Goal: Task Accomplishment & Management: Complete application form

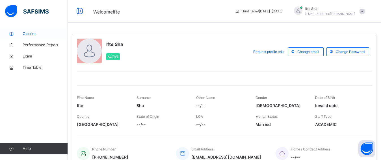
click at [41, 33] on span "Classes" at bounding box center [45, 34] width 45 height 6
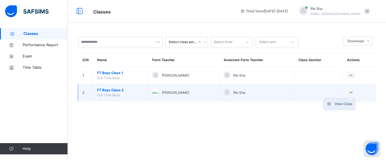
click at [338, 107] on div "View Class" at bounding box center [344, 104] width 18 height 6
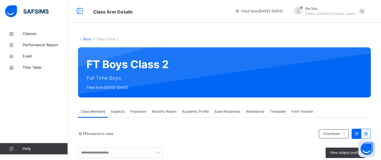
scroll to position [18, 0]
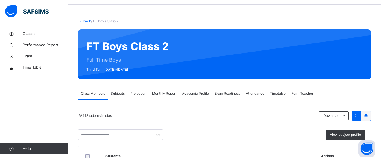
click at [138, 99] on div "Projection" at bounding box center [138, 93] width 22 height 11
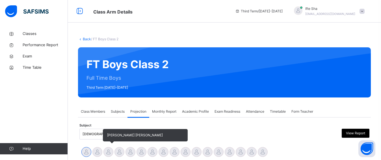
scroll to position [115, 0]
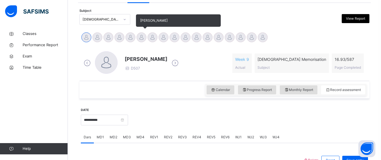
click at [138, 37] on div at bounding box center [141, 37] width 10 height 10
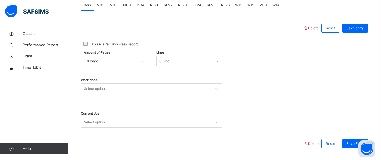
scroll to position [264, 0]
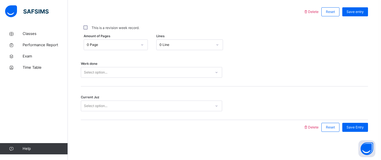
click at [116, 48] on div "0 Page" at bounding box center [110, 45] width 53 height 9
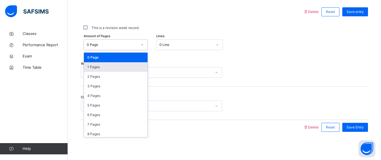
click at [105, 69] on div "1 Pages" at bounding box center [116, 67] width 64 height 10
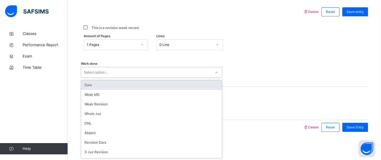
click at [105, 69] on div "Select option..." at bounding box center [95, 72] width 23 height 11
click at [103, 81] on div "Dars" at bounding box center [151, 85] width 141 height 10
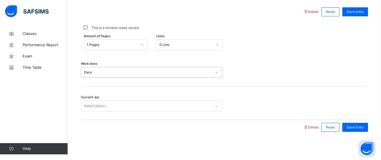
click at [105, 104] on div "Select option..." at bounding box center [95, 106] width 23 height 11
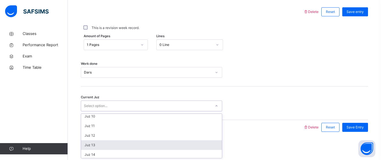
scroll to position [81, 0]
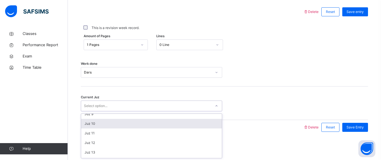
click at [96, 126] on div "Juz 10" at bounding box center [151, 124] width 141 height 10
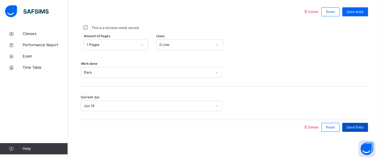
click at [363, 128] on span "Save Entry" at bounding box center [354, 127] width 17 height 5
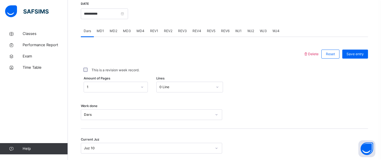
scroll to position [201, 0]
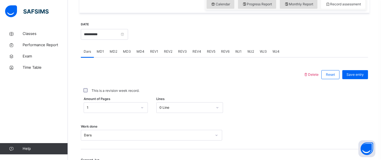
click at [130, 51] on span "MD3" at bounding box center [127, 51] width 8 height 5
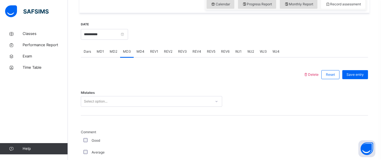
click at [108, 54] on div "MD2" at bounding box center [113, 51] width 13 height 11
click at [97, 53] on span "MD1" at bounding box center [100, 51] width 7 height 5
click at [126, 55] on div "MD3" at bounding box center [127, 51] width 14 height 11
click at [99, 53] on span "MD1" at bounding box center [100, 51] width 7 height 5
click at [116, 97] on div "Select option..." at bounding box center [146, 101] width 130 height 9
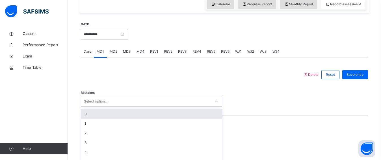
scroll to position [220, 0]
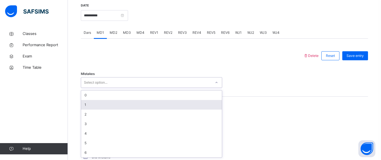
click at [92, 106] on div "1" at bounding box center [151, 105] width 141 height 10
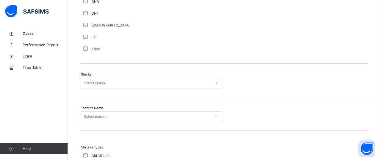
scroll to position [435, 0]
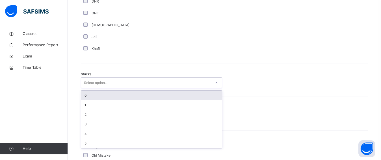
click at [83, 78] on div "Select option..." at bounding box center [151, 83] width 141 height 11
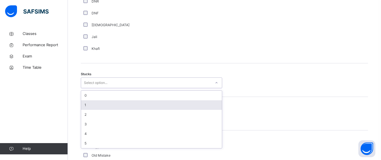
click at [98, 104] on div "1" at bounding box center [151, 106] width 141 height 10
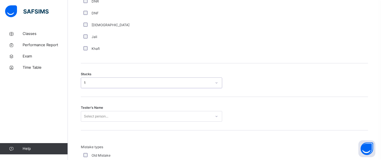
click at [98, 120] on div "Select person..." at bounding box center [151, 116] width 141 height 11
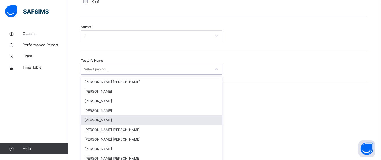
scroll to position [487, 0]
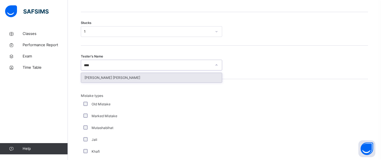
type input "*****"
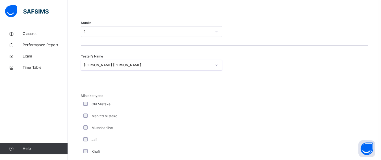
scroll to position [590, 0]
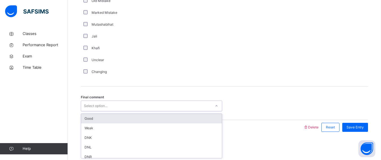
click at [102, 105] on div "Select option..." at bounding box center [95, 106] width 23 height 11
click at [98, 120] on div "Good" at bounding box center [151, 119] width 141 height 10
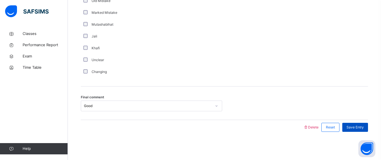
click at [368, 127] on div "Save Entry" at bounding box center [355, 127] width 26 height 9
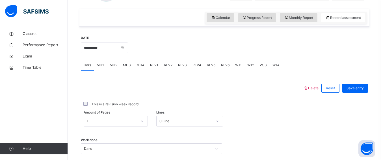
scroll to position [176, 0]
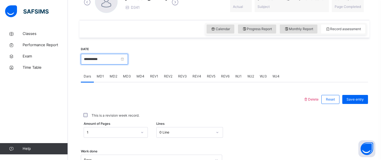
click at [116, 61] on input "**********" at bounding box center [104, 59] width 47 height 11
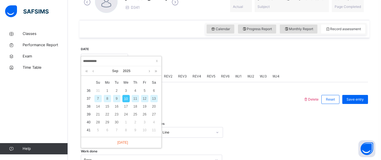
click at [336, 73] on div "Dars MD1 MD2 MD3 MD4 REV1 REV2 REV3 REV4 REV5 REV6 WJ1 WJ2 WJ3 WJ4" at bounding box center [224, 77] width 287 height 12
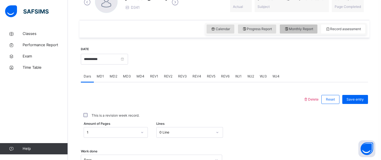
click at [314, 32] on div "Monthly Report" at bounding box center [299, 29] width 38 height 9
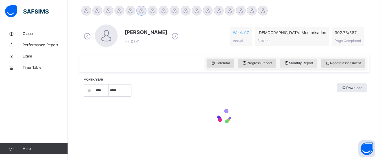
select select "****"
select select "*"
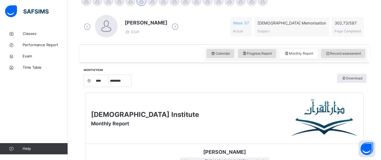
scroll to position [142, 0]
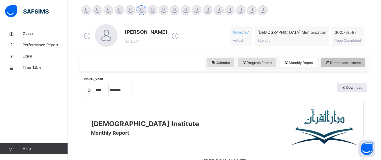
click at [342, 62] on span "Record assessment" at bounding box center [343, 62] width 36 height 5
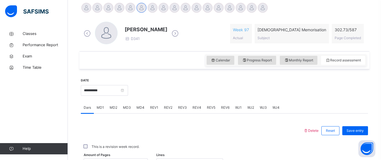
scroll to position [146, 0]
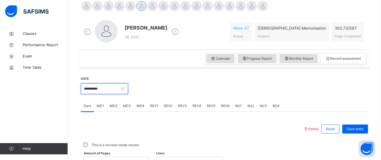
click at [99, 91] on input "**********" at bounding box center [104, 89] width 47 height 11
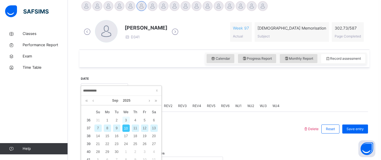
click at [126, 120] on div "3" at bounding box center [125, 120] width 7 height 7
type input "**********"
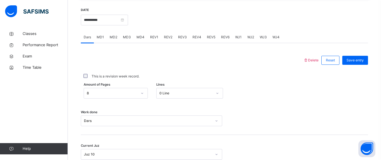
scroll to position [202, 0]
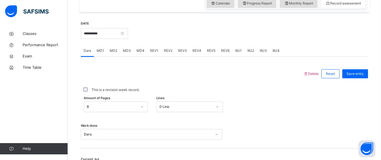
click at [127, 111] on div "8" at bounding box center [116, 107] width 64 height 11
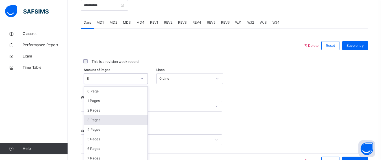
scroll to position [243, 0]
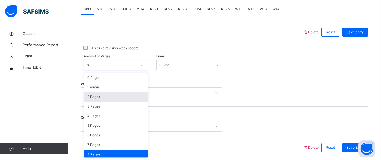
click at [117, 98] on div "2 Pages" at bounding box center [116, 97] width 64 height 10
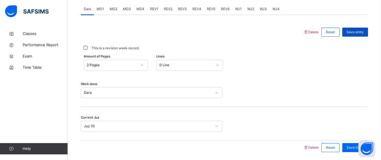
click at [351, 29] on div "Save entry" at bounding box center [355, 32] width 26 height 9
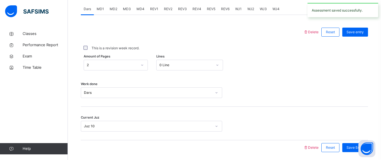
click at [153, 10] on span "REV1" at bounding box center [154, 8] width 8 height 5
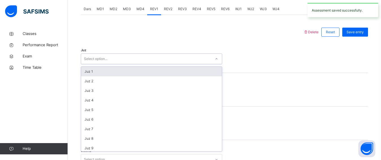
click at [87, 56] on div "Select option..." at bounding box center [95, 59] width 23 height 11
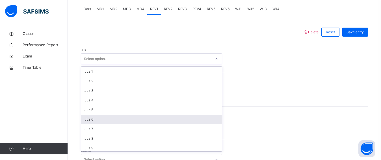
click at [93, 121] on div "Juz 6" at bounding box center [151, 120] width 141 height 10
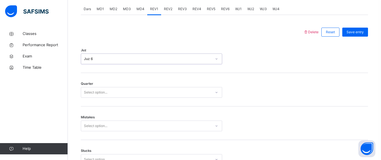
click at [111, 87] on div "Select option..." at bounding box center [151, 92] width 141 height 11
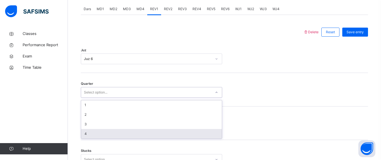
click at [121, 137] on div "4" at bounding box center [151, 134] width 141 height 10
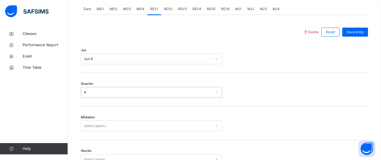
click at [106, 125] on div "Select option..." at bounding box center [151, 126] width 141 height 11
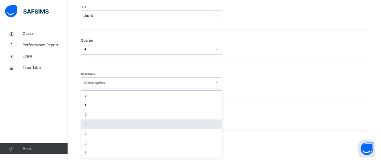
scroll to position [287, 0]
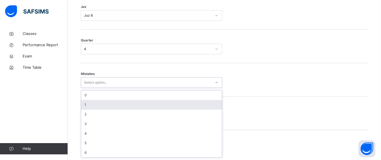
click at [100, 106] on div "1" at bounding box center [151, 105] width 141 height 10
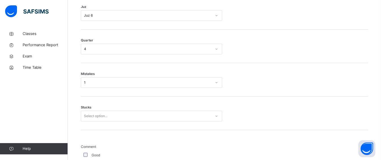
click at [94, 109] on div "Stucks Select option..." at bounding box center [224, 114] width 287 height 34
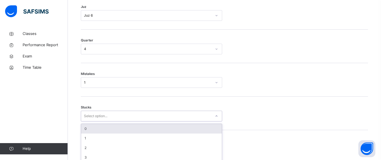
scroll to position [311, 0]
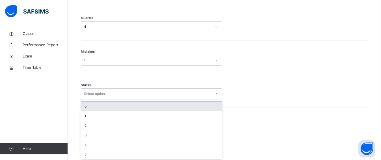
click at [97, 99] on div "option 0 focused, 1 of 6. 6 results available. Use Up and Down to choose option…" at bounding box center [151, 94] width 141 height 11
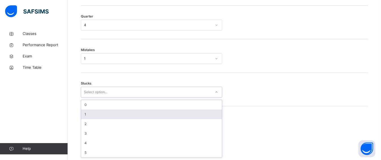
click at [93, 115] on div "1" at bounding box center [151, 115] width 141 height 10
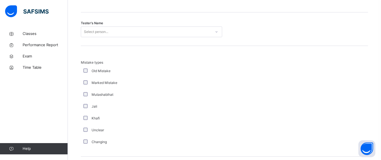
scroll to position [589, 0]
click at [85, 34] on div "Select person..." at bounding box center [96, 30] width 24 height 11
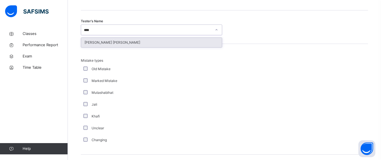
type input "*****"
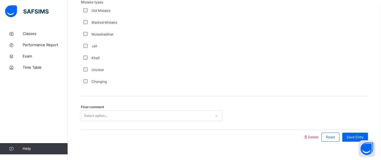
scroll to position [657, 0]
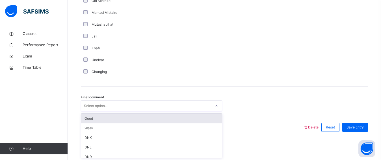
click at [107, 105] on div "Select option..." at bounding box center [95, 106] width 23 height 11
click at [103, 117] on div "Good" at bounding box center [151, 119] width 141 height 10
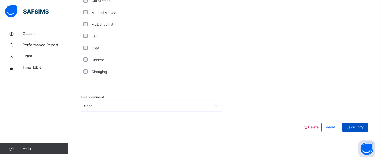
click at [361, 126] on span "Save Entry" at bounding box center [354, 127] width 17 height 5
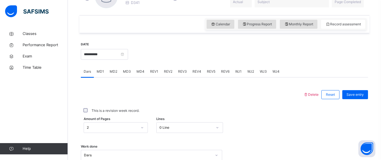
scroll to position [183, 0]
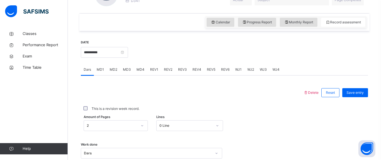
click at [169, 69] on span "REV2" at bounding box center [168, 69] width 8 height 5
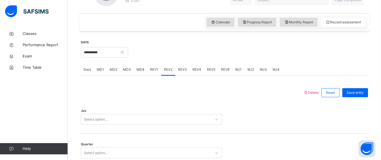
click at [90, 121] on div "Select option..." at bounding box center [151, 119] width 141 height 11
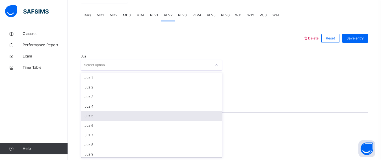
scroll to position [3, 0]
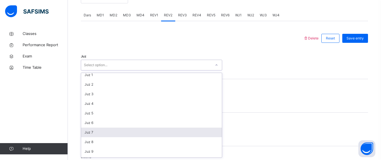
click at [101, 133] on div "Juz 7" at bounding box center [151, 133] width 141 height 10
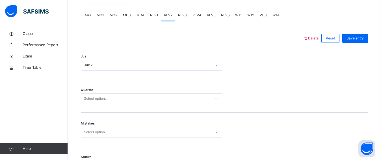
click at [87, 99] on div "Select option..." at bounding box center [95, 98] width 23 height 11
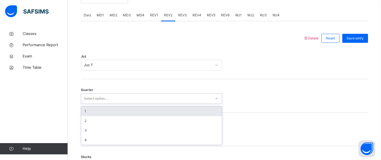
click at [88, 110] on div "1" at bounding box center [151, 112] width 141 height 10
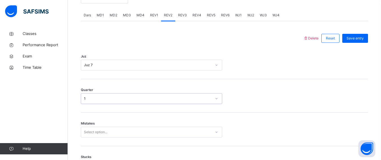
click at [99, 129] on div "Select option..." at bounding box center [151, 132] width 141 height 11
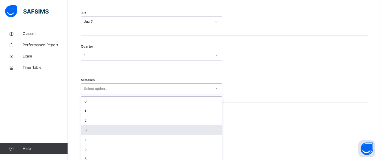
scroll to position [287, 0]
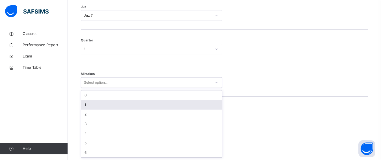
click at [93, 106] on div "1" at bounding box center [151, 105] width 141 height 10
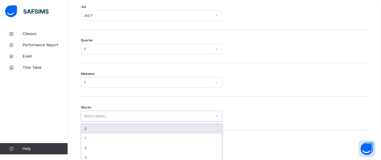
click at [92, 112] on div "option 0 focused, 1 of 6. 6 results available. Use Up and Down to choose option…" at bounding box center [151, 116] width 141 height 11
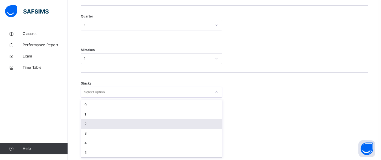
click at [93, 126] on div "2" at bounding box center [151, 124] width 141 height 10
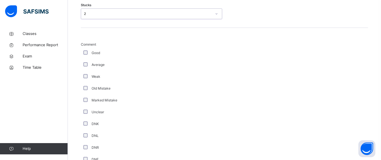
scroll to position [394, 0]
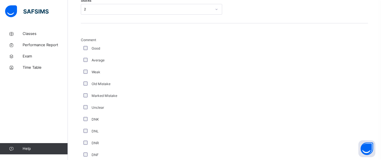
drag, startPoint x: 110, startPoint y: 120, endPoint x: 97, endPoint y: 125, distance: 14.1
click at [97, 125] on div "DNK" at bounding box center [151, 120] width 141 height 12
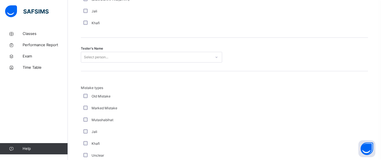
scroll to position [569, 0]
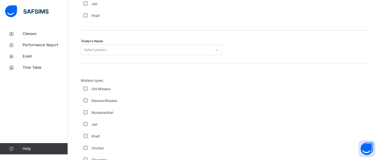
click at [101, 52] on div "Select person..." at bounding box center [96, 50] width 24 height 11
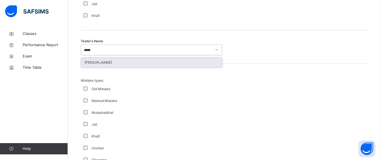
type input "******"
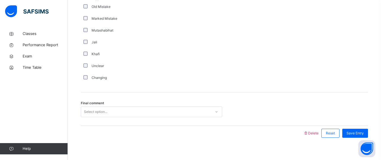
scroll to position [657, 0]
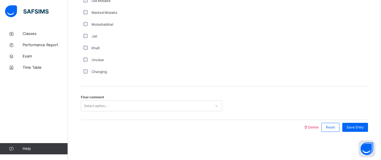
click at [104, 100] on div "Final comment Select option..." at bounding box center [224, 104] width 287 height 34
click at [104, 110] on div "Select option..." at bounding box center [95, 106] width 23 height 11
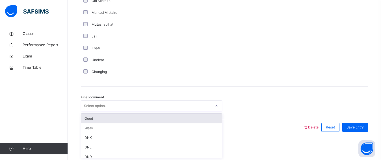
click at [104, 116] on div "Good" at bounding box center [151, 119] width 141 height 10
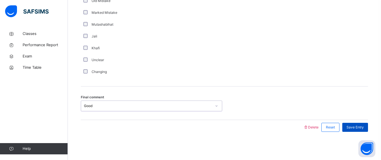
click at [357, 125] on div "Save Entry" at bounding box center [355, 127] width 26 height 9
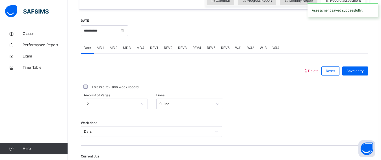
scroll to position [145, 0]
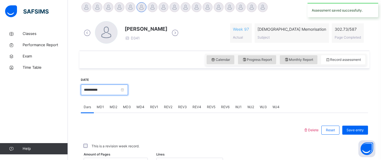
click at [125, 91] on input "**********" at bounding box center [104, 90] width 47 height 11
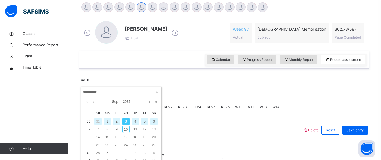
click at [136, 120] on div "4" at bounding box center [135, 121] width 7 height 7
type input "**********"
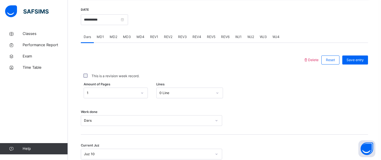
scroll to position [236, 0]
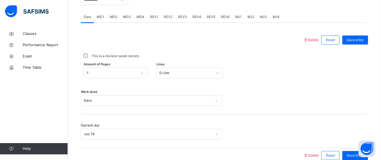
click at [112, 16] on span "MD2" at bounding box center [114, 16] width 8 height 5
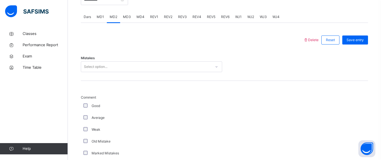
click at [140, 16] on span "MD4" at bounding box center [140, 16] width 8 height 5
click at [134, 16] on div "MD4" at bounding box center [141, 16] width 14 height 11
click at [126, 15] on span "MD3" at bounding box center [127, 16] width 8 height 5
click at [116, 15] on span "MD2" at bounding box center [114, 16] width 8 height 5
click at [101, 16] on span "MD1" at bounding box center [100, 16] width 7 height 5
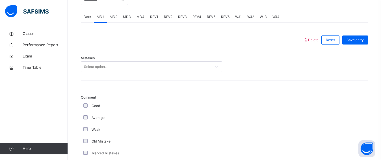
click at [116, 17] on span "MD2" at bounding box center [114, 16] width 8 height 5
click at [130, 14] on div "MD3" at bounding box center [127, 16] width 14 height 11
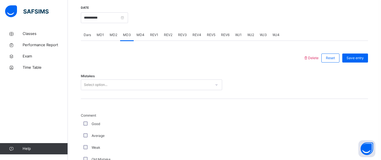
scroll to position [211, 0]
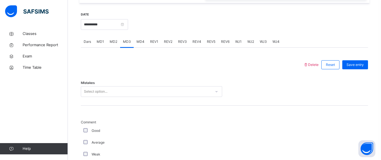
click at [118, 91] on div "Select option..." at bounding box center [151, 91] width 141 height 11
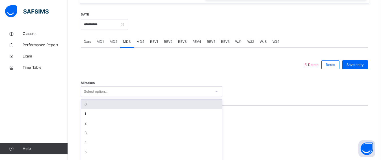
scroll to position [220, 0]
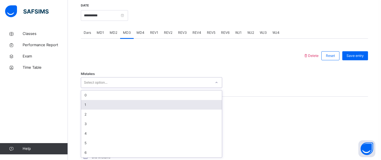
click at [91, 106] on div "1" at bounding box center [151, 105] width 141 height 10
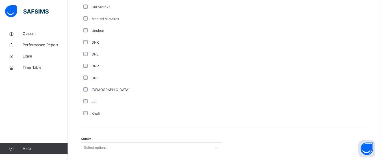
scroll to position [371, 0]
click at [89, 149] on div "Select option..." at bounding box center [151, 147] width 141 height 11
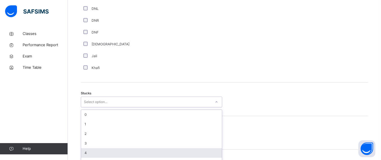
scroll to position [426, 0]
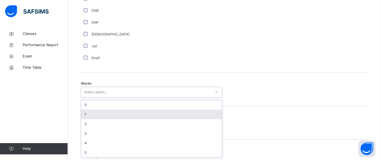
click at [83, 114] on div "1" at bounding box center [151, 115] width 141 height 10
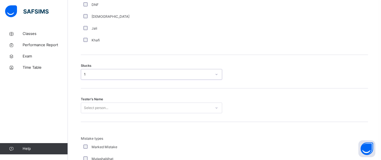
scroll to position [446, 0]
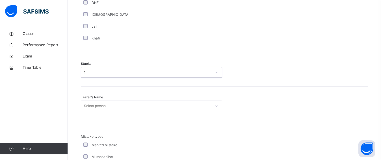
click at [130, 108] on div "Select person..." at bounding box center [151, 106] width 141 height 11
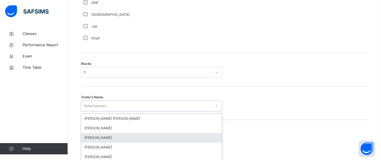
scroll to position [487, 0]
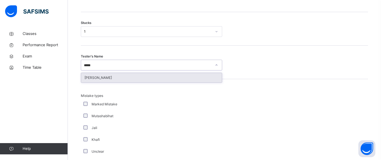
type input "******"
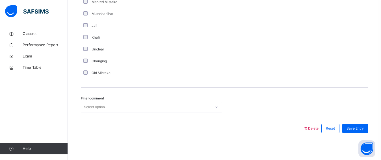
scroll to position [590, 0]
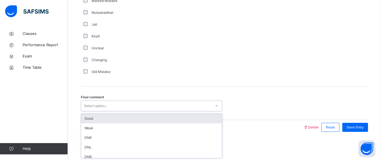
click at [99, 106] on div "Select option..." at bounding box center [95, 106] width 23 height 11
click at [82, 116] on div "Good" at bounding box center [151, 119] width 141 height 10
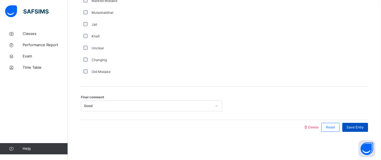
click at [360, 127] on span "Save Entry" at bounding box center [354, 127] width 17 height 5
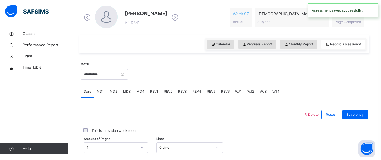
scroll to position [162, 0]
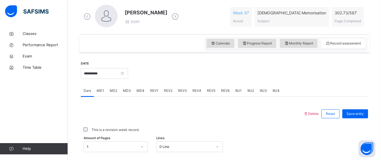
click at [127, 91] on span "MD3" at bounding box center [127, 90] width 8 height 5
click at [141, 90] on span "MD4" at bounding box center [140, 90] width 8 height 5
click at [155, 93] on span "REV1" at bounding box center [154, 90] width 8 height 5
click at [103, 146] on div "Select option..." at bounding box center [151, 141] width 141 height 11
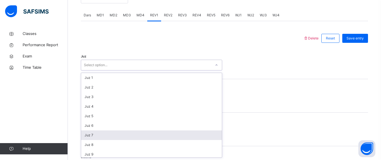
click at [96, 136] on div "Juz 7" at bounding box center [151, 136] width 141 height 10
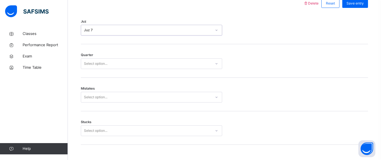
scroll to position [266, 0]
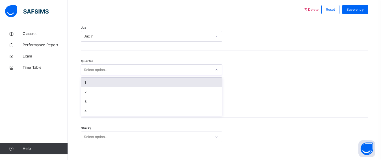
click at [84, 66] on div "Select option..." at bounding box center [146, 70] width 130 height 9
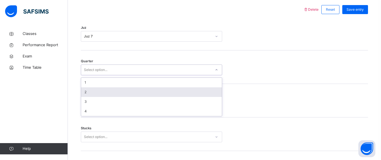
click at [95, 93] on div "2" at bounding box center [151, 93] width 141 height 10
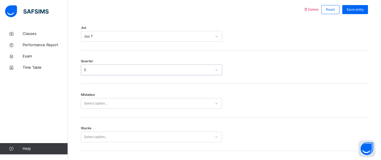
click at [95, 98] on div "Select option..." at bounding box center [151, 103] width 141 height 11
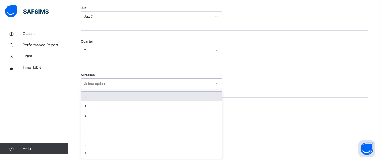
scroll to position [287, 0]
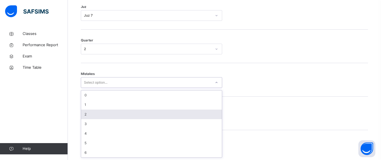
click at [95, 111] on div "2" at bounding box center [151, 115] width 141 height 10
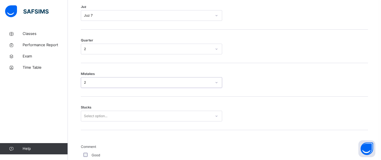
click at [87, 85] on div "2" at bounding box center [148, 82] width 128 height 5
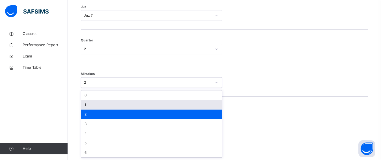
click at [93, 101] on div "1" at bounding box center [151, 105] width 141 height 10
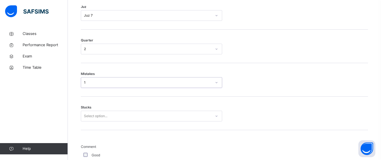
click at [97, 111] on div "Select option..." at bounding box center [151, 116] width 141 height 11
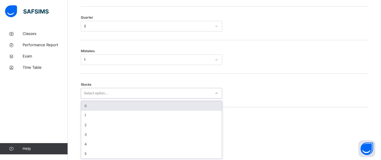
scroll to position [311, 0]
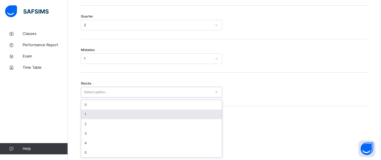
click at [96, 116] on div "1" at bounding box center [151, 115] width 141 height 10
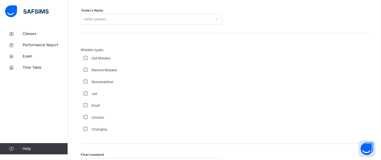
scroll to position [600, 0]
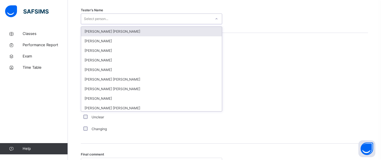
click at [101, 23] on div "Select person..." at bounding box center [151, 19] width 141 height 11
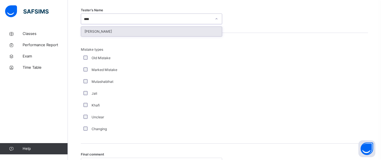
type input "*****"
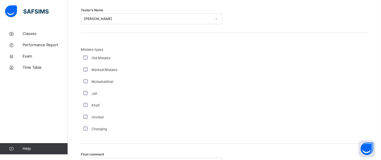
click at [85, 126] on div "Changing" at bounding box center [151, 129] width 141 height 12
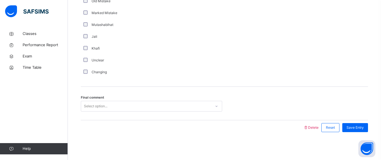
scroll to position [657, 0]
click at [92, 104] on div "Select option..." at bounding box center [95, 106] width 23 height 11
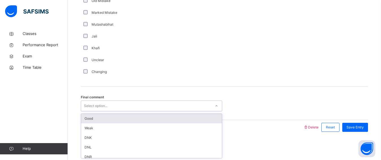
click at [93, 113] on div "Final comment option Good focused, 1 of 6. 6 results available. Use Up and Down…" at bounding box center [224, 104] width 287 height 34
click at [101, 109] on div "Select option..." at bounding box center [95, 106] width 23 height 11
click at [101, 119] on div "Good" at bounding box center [151, 119] width 141 height 10
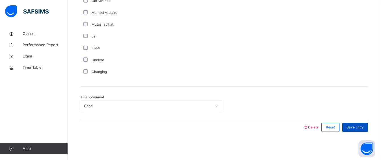
click at [359, 129] on span "Save Entry" at bounding box center [354, 127] width 17 height 5
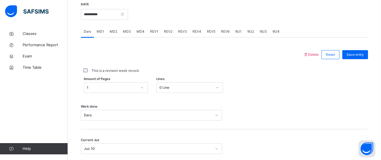
scroll to position [220, 0]
click at [151, 32] on span "REV1" at bounding box center [154, 32] width 8 height 5
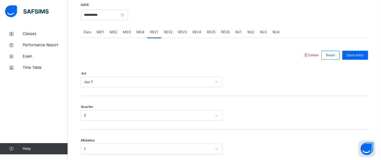
click at [161, 31] on div "REV2" at bounding box center [168, 32] width 14 height 11
click at [82, 84] on div "Select option..." at bounding box center [151, 82] width 141 height 11
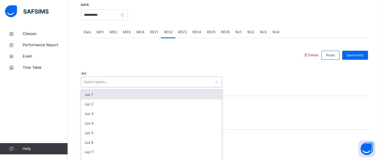
scroll to position [237, 0]
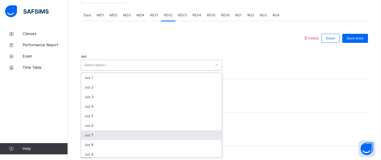
click at [99, 135] on div "Juz 7" at bounding box center [151, 136] width 141 height 10
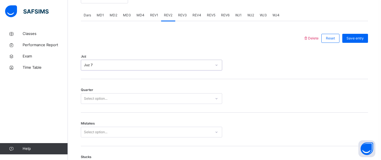
click at [96, 105] on div "Quarter Select option..." at bounding box center [224, 96] width 287 height 34
click at [94, 98] on div "Select option..." at bounding box center [95, 98] width 23 height 11
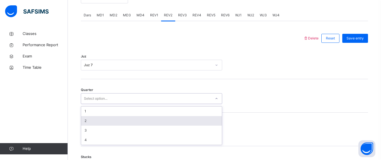
click at [93, 121] on div "2" at bounding box center [151, 121] width 141 height 10
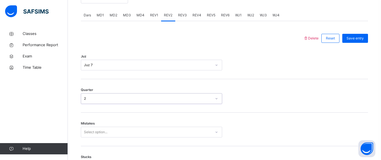
click at [94, 137] on div "Select option..." at bounding box center [151, 132] width 141 height 11
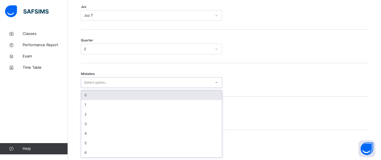
click at [98, 46] on div "2" at bounding box center [146, 49] width 130 height 9
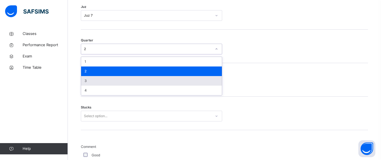
click at [91, 84] on div "3" at bounding box center [151, 81] width 141 height 10
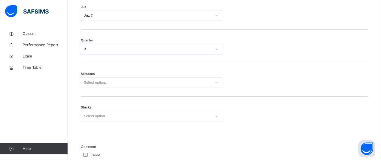
click at [101, 79] on div "Select option..." at bounding box center [95, 82] width 23 height 11
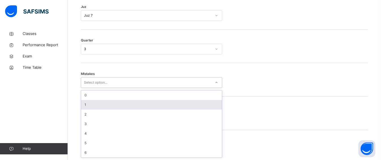
click at [88, 107] on div "1" at bounding box center [151, 105] width 141 height 10
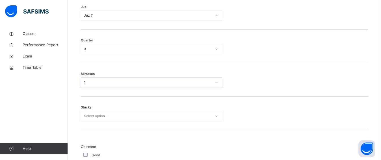
click at [92, 113] on div "Select option..." at bounding box center [151, 116] width 141 height 11
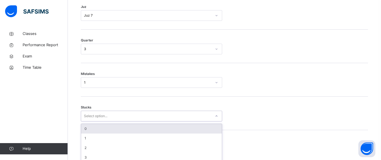
scroll to position [311, 0]
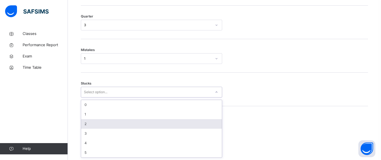
click at [94, 123] on div "2" at bounding box center [151, 124] width 141 height 10
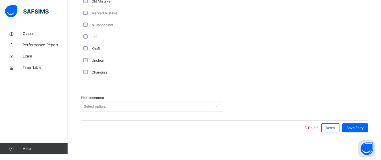
scroll to position [657, 0]
click at [88, 106] on div "Select option..." at bounding box center [95, 106] width 23 height 11
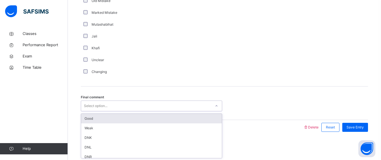
click at [93, 114] on div "Good" at bounding box center [151, 119] width 141 height 10
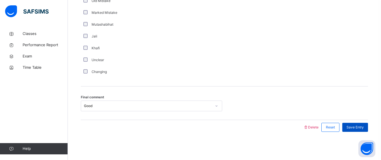
click at [354, 125] on span "Save Entry" at bounding box center [354, 127] width 17 height 5
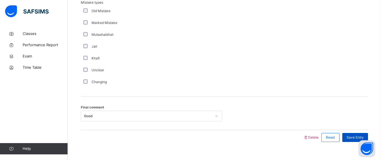
click at [354, 135] on span "Save Entry" at bounding box center [354, 137] width 17 height 5
click at [359, 133] on div "Save Entry" at bounding box center [355, 137] width 26 height 9
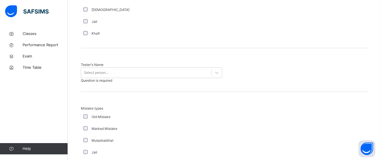
scroll to position [551, 0]
click at [201, 93] on div "Mistake types Old Mistake Marked Mistake Mutashabihat [PERSON_NAME] Unclear Cha…" at bounding box center [224, 148] width 287 height 111
click at [169, 62] on div "Tester's Name Select person... Question is required" at bounding box center [224, 71] width 287 height 44
click at [174, 70] on div "Select person..." at bounding box center [146, 71] width 130 height 9
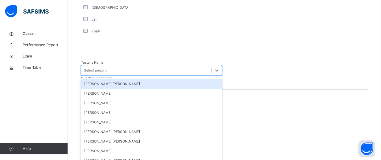
scroll to position [554, 0]
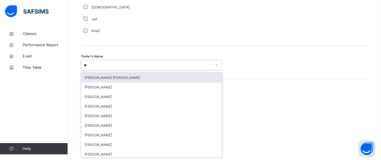
type input "***"
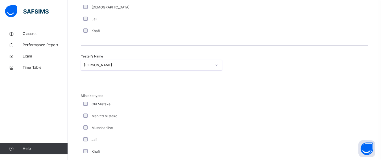
click at [172, 67] on div "[PERSON_NAME]" at bounding box center [148, 65] width 128 height 5
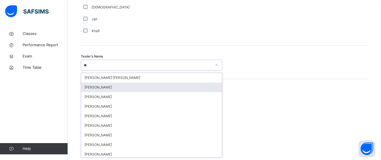
type input "***"
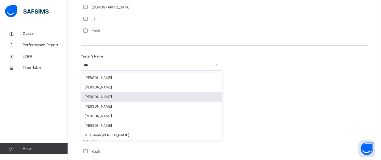
click at [113, 100] on div "[PERSON_NAME]" at bounding box center [151, 97] width 141 height 10
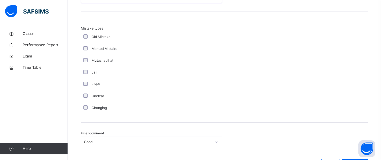
scroll to position [657, 0]
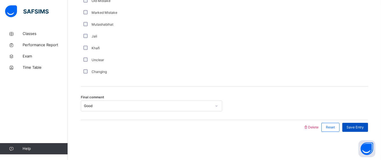
click at [355, 125] on span "Save Entry" at bounding box center [354, 127] width 17 height 5
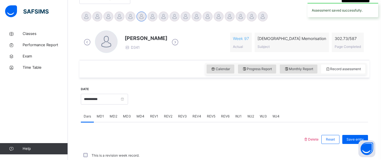
scroll to position [264, 0]
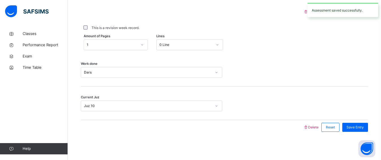
drag, startPoint x: 167, startPoint y: 14, endPoint x: 147, endPoint y: 20, distance: 20.8
click at [147, 20] on div "This is a revision week record." at bounding box center [224, 28] width 287 height 18
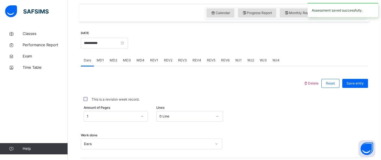
scroll to position [191, 0]
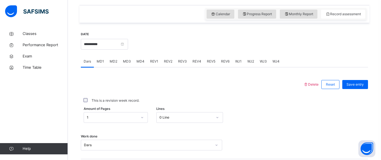
click at [181, 63] on span "REV3" at bounding box center [182, 61] width 9 height 5
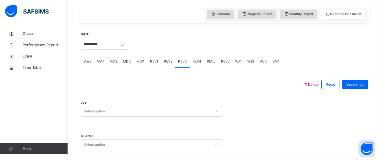
click at [198, 57] on div "REV4" at bounding box center [196, 61] width 14 height 11
click at [184, 66] on div "REV3" at bounding box center [182, 61] width 14 height 11
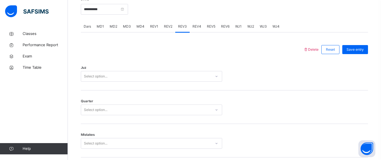
click at [110, 82] on div "Select option..." at bounding box center [151, 76] width 141 height 11
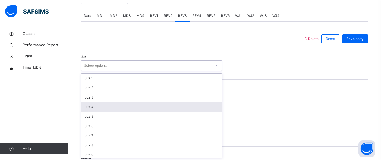
scroll to position [237, 0]
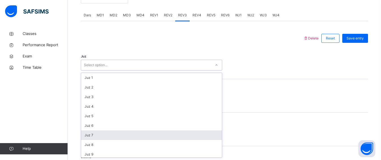
click at [90, 136] on div "Juz 7" at bounding box center [151, 136] width 141 height 10
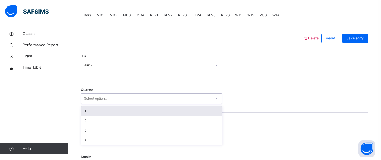
click at [92, 98] on div "Select option..." at bounding box center [95, 98] width 23 height 11
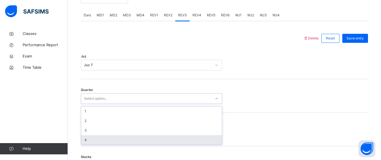
click at [94, 138] on div "4" at bounding box center [151, 141] width 141 height 10
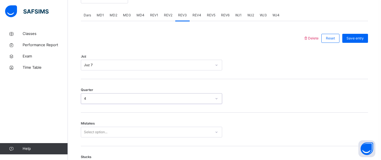
click at [98, 134] on div "Select option..." at bounding box center [151, 132] width 141 height 11
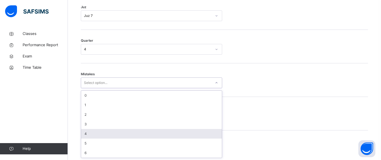
scroll to position [287, 0]
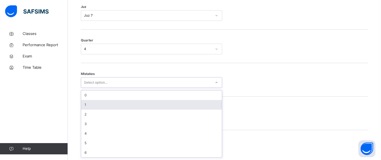
click at [88, 103] on div "1" at bounding box center [151, 105] width 141 height 10
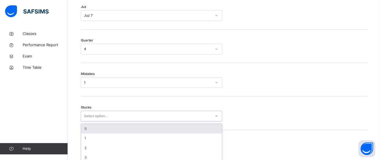
click at [95, 114] on div "option 0 focused, 1 of 6. 6 results available. Use Up and Down to choose option…" at bounding box center [151, 116] width 141 height 11
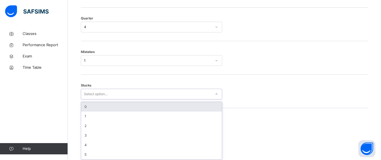
scroll to position [311, 0]
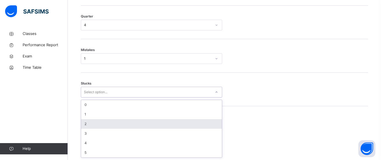
click at [96, 121] on div "2" at bounding box center [151, 124] width 141 height 10
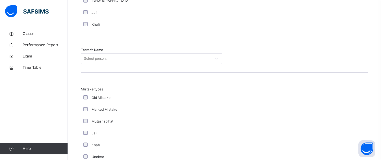
scroll to position [561, 0]
click at [91, 59] on div "Select person..." at bounding box center [96, 58] width 24 height 11
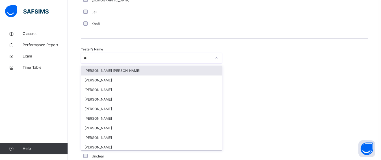
type input "***"
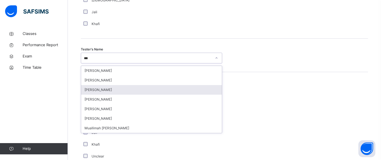
click at [100, 88] on div "[PERSON_NAME]" at bounding box center [151, 90] width 141 height 10
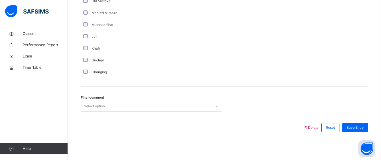
scroll to position [657, 0]
click at [104, 99] on div "Final comment Select option..." at bounding box center [224, 104] width 287 height 34
click at [116, 108] on div "Select option..." at bounding box center [146, 106] width 130 height 9
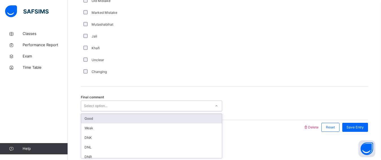
click at [110, 114] on div "Good" at bounding box center [151, 119] width 141 height 10
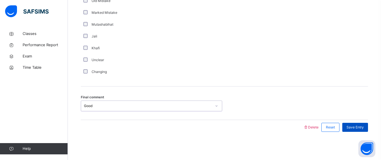
click at [352, 125] on span "Save Entry" at bounding box center [354, 127] width 17 height 5
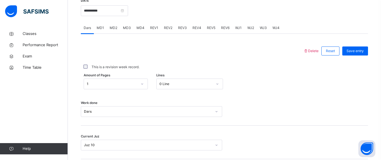
scroll to position [210, 0]
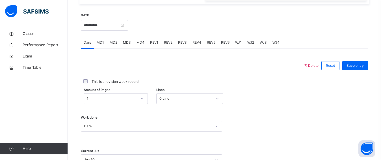
click at [193, 43] on span "REV4" at bounding box center [196, 42] width 9 height 5
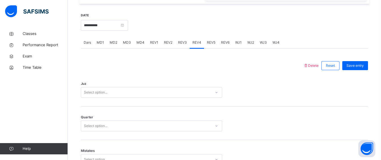
click at [87, 96] on div "Select option..." at bounding box center [151, 92] width 141 height 11
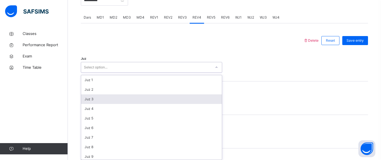
scroll to position [237, 0]
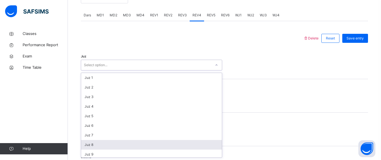
click at [101, 141] on div "Juz 8" at bounding box center [151, 145] width 141 height 10
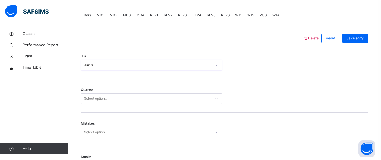
click at [91, 104] on div "Quarter Select option..." at bounding box center [224, 96] width 287 height 34
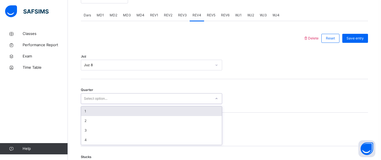
click at [88, 99] on div "Select option..." at bounding box center [95, 98] width 23 height 11
click at [90, 114] on div "1" at bounding box center [151, 112] width 141 height 10
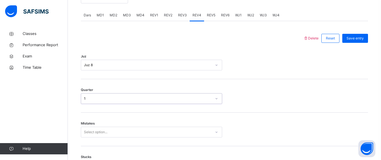
click at [93, 126] on span "Mistakes" at bounding box center [88, 123] width 14 height 5
click at [95, 133] on div "Select option..." at bounding box center [151, 132] width 141 height 11
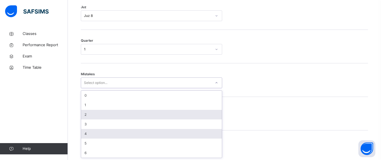
scroll to position [287, 0]
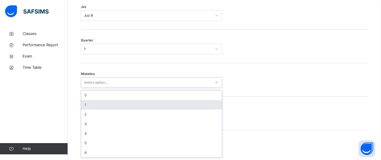
click at [90, 100] on div "1" at bounding box center [151, 105] width 141 height 10
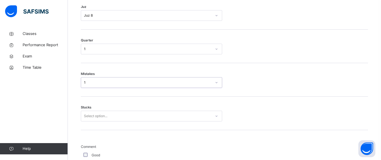
click at [88, 108] on span "Stucks" at bounding box center [86, 107] width 10 height 5
click at [93, 118] on div "Select option..." at bounding box center [151, 116] width 141 height 11
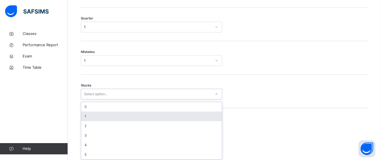
scroll to position [311, 0]
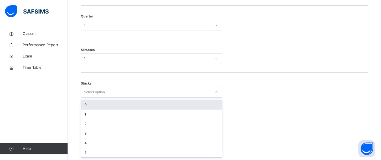
click at [90, 105] on div "0" at bounding box center [151, 105] width 141 height 10
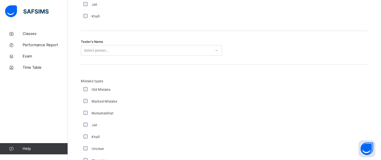
scroll to position [657, 0]
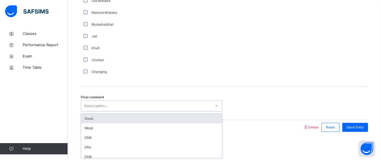
click at [90, 101] on div "Select option..." at bounding box center [151, 106] width 141 height 11
click at [97, 121] on div "Good" at bounding box center [151, 119] width 141 height 10
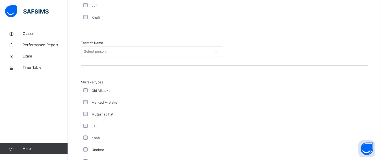
scroll to position [567, 0]
click at [205, 54] on div "Select person..." at bounding box center [146, 52] width 130 height 9
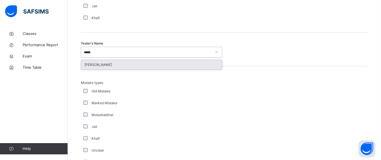
type input "******"
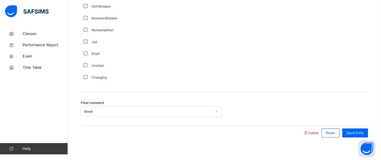
scroll to position [657, 0]
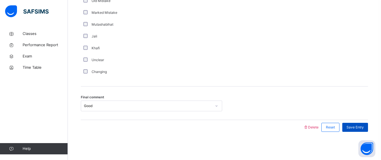
click at [368, 127] on div "Save Entry" at bounding box center [355, 127] width 26 height 9
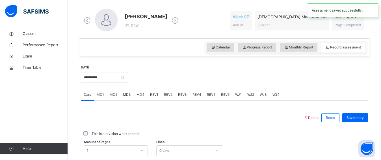
scroll to position [157, 0]
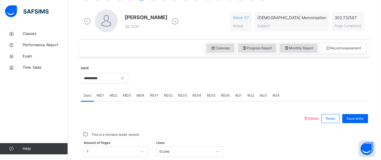
click at [138, 94] on span "MD4" at bounding box center [140, 95] width 8 height 5
click at [144, 94] on div "MD4" at bounding box center [141, 95] width 14 height 11
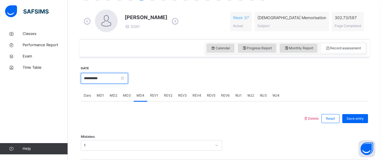
click at [122, 75] on input "**********" at bounding box center [104, 78] width 47 height 11
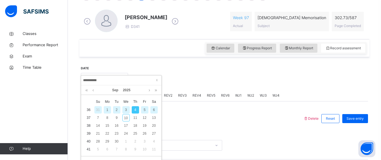
click at [151, 110] on div "6" at bounding box center [153, 109] width 7 height 7
type input "**********"
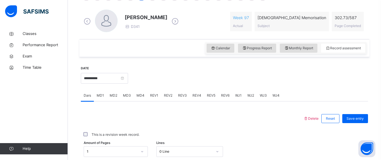
click at [97, 93] on div "MD1" at bounding box center [100, 95] width 13 height 11
click at [135, 97] on div "MD4" at bounding box center [141, 95] width 14 height 11
click at [158, 97] on div "REV1" at bounding box center [154, 95] width 14 height 11
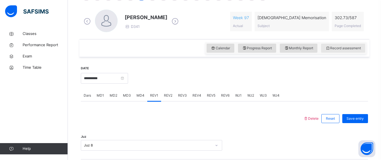
click at [338, 50] on span "Record assessment" at bounding box center [343, 48] width 36 height 5
click at [314, 51] on div "Monthly Report" at bounding box center [299, 48] width 38 height 9
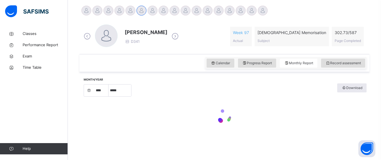
select select "****"
select select "*"
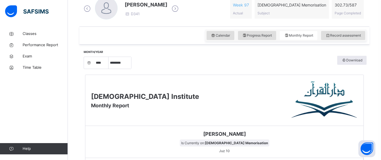
scroll to position [142, 0]
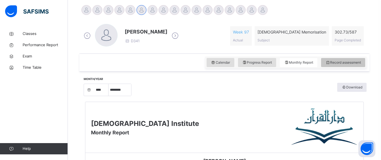
click at [341, 62] on span "Record assessment" at bounding box center [343, 62] width 36 height 5
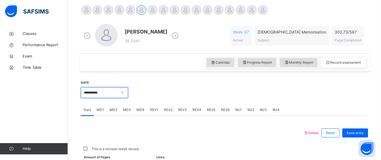
click at [110, 93] on input "**********" at bounding box center [104, 93] width 47 height 11
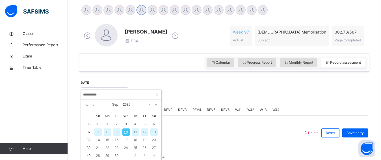
click at [107, 130] on div "8" at bounding box center [107, 132] width 7 height 7
type input "**********"
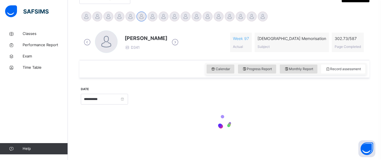
scroll to position [136, 0]
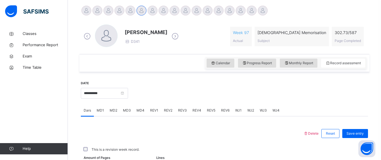
click at [107, 130] on div at bounding box center [192, 134] width 217 height 15
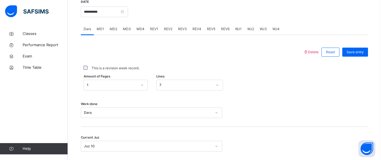
scroll to position [224, 0]
click at [123, 26] on span "MD3" at bounding box center [127, 28] width 8 height 5
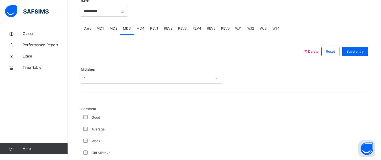
click at [138, 27] on span "MD4" at bounding box center [140, 28] width 8 height 5
click at [150, 29] on span "REV1" at bounding box center [154, 28] width 8 height 5
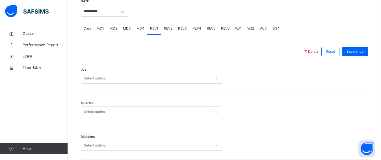
click at [97, 77] on div "Select option..." at bounding box center [151, 78] width 141 height 11
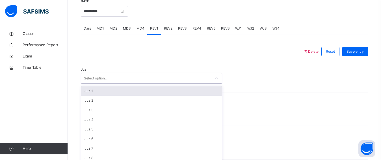
scroll to position [237, 0]
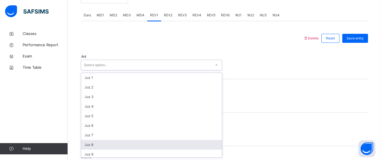
click at [91, 141] on div "Juz 8" at bounding box center [151, 145] width 141 height 10
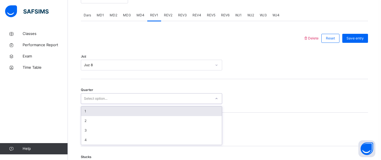
click at [91, 104] on div "Select option..." at bounding box center [151, 98] width 141 height 11
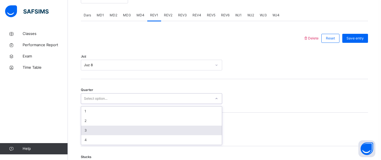
click at [88, 132] on div "3" at bounding box center [151, 131] width 141 height 10
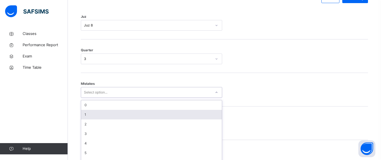
click at [90, 98] on div "option 1 focused, 2 of 7. 7 results available. Use Up and Down to choose option…" at bounding box center [151, 92] width 141 height 11
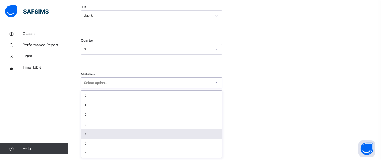
scroll to position [287, 0]
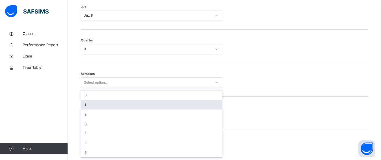
click at [86, 108] on div "1" at bounding box center [151, 105] width 141 height 10
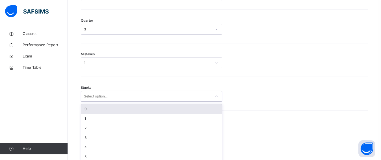
click at [91, 102] on div "option 0 focused, 1 of 6. 6 results available. Use Up and Down to choose option…" at bounding box center [151, 96] width 141 height 11
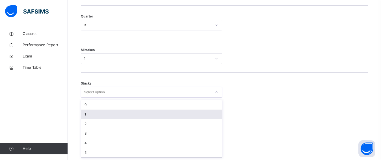
click at [90, 116] on div "1" at bounding box center [151, 115] width 141 height 10
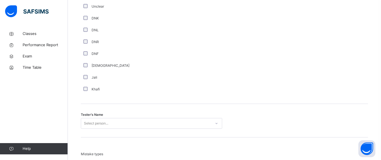
click at [93, 119] on div "Select person..." at bounding box center [151, 123] width 141 height 11
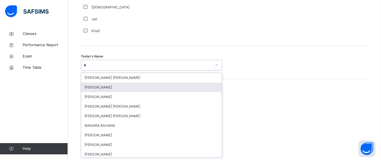
type input "**"
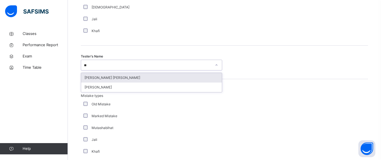
click at [105, 80] on div "[PERSON_NAME] [PERSON_NAME]" at bounding box center [151, 78] width 141 height 10
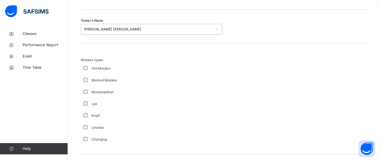
scroll to position [657, 0]
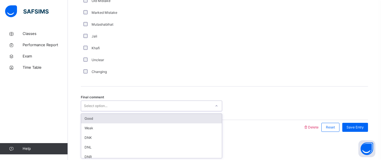
click at [89, 107] on div "Select option..." at bounding box center [95, 106] width 23 height 11
click at [94, 122] on div "Good" at bounding box center [151, 119] width 141 height 10
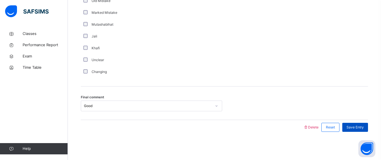
click at [356, 128] on span "Save Entry" at bounding box center [354, 127] width 17 height 5
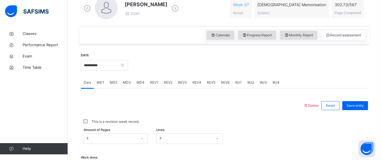
scroll to position [169, 0]
click at [155, 81] on span "REV1" at bounding box center [154, 82] width 8 height 5
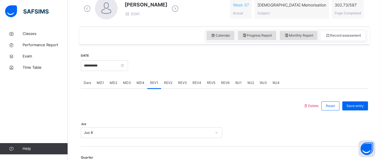
click at [165, 83] on span "REV2" at bounding box center [168, 82] width 8 height 5
click at [82, 132] on div "Select option..." at bounding box center [151, 133] width 141 height 11
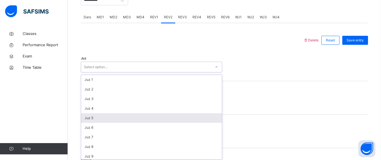
scroll to position [237, 0]
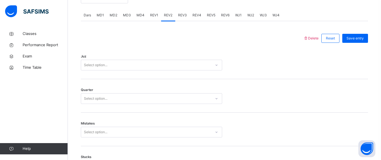
click at [134, 45] on div at bounding box center [192, 38] width 217 height 15
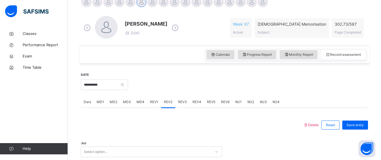
scroll to position [134, 0]
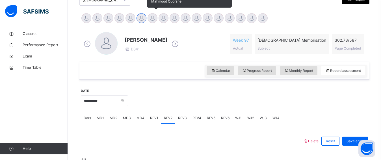
click at [156, 24] on div "Mahmood Quorane" at bounding box center [152, 19] width 11 height 12
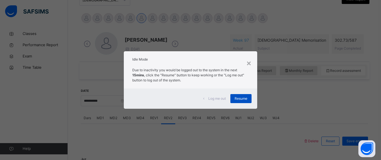
click at [243, 97] on span "Resume" at bounding box center [240, 98] width 13 height 5
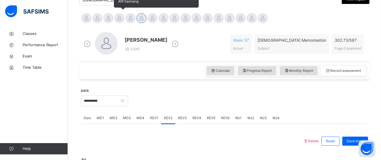
click at [121, 14] on div at bounding box center [119, 18] width 10 height 10
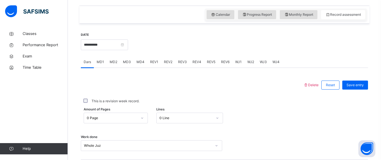
scroll to position [193, 0]
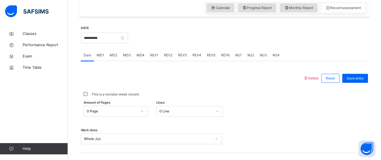
click at [127, 112] on div "0 Page" at bounding box center [116, 111] width 64 height 11
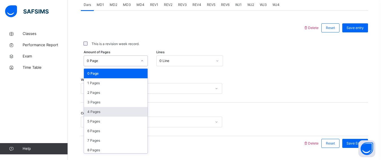
scroll to position [243, 0]
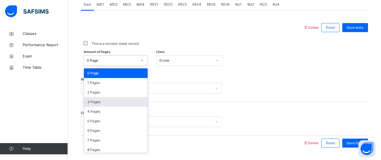
click at [128, 107] on div "3 Pages" at bounding box center [116, 102] width 64 height 10
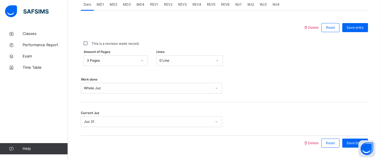
drag, startPoint x: 124, startPoint y: 99, endPoint x: 118, endPoint y: 34, distance: 65.2
click at [118, 34] on div at bounding box center [192, 27] width 217 height 15
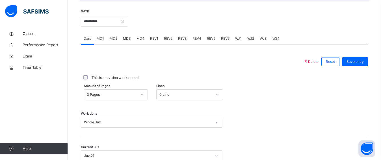
scroll to position [209, 0]
click at [122, 25] on input "**********" at bounding box center [104, 21] width 47 height 11
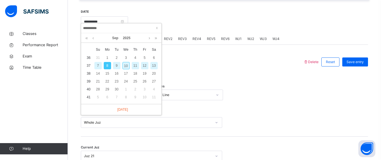
click at [125, 63] on div "10" at bounding box center [125, 65] width 7 height 7
type input "**********"
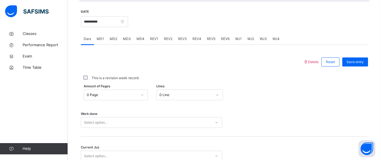
click at [125, 101] on div "0 Page" at bounding box center [116, 95] width 64 height 11
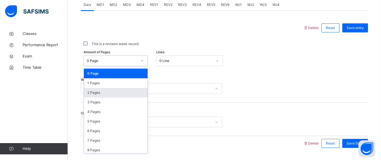
scroll to position [243, 0]
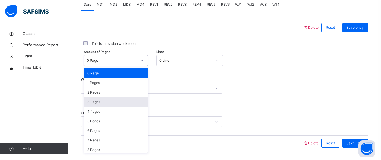
click at [110, 107] on div "3 Pages" at bounding box center [116, 102] width 64 height 10
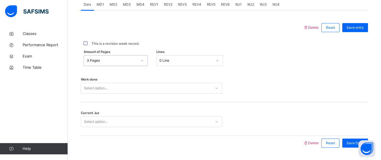
click at [105, 86] on div "Work done Select option..." at bounding box center [224, 86] width 287 height 34
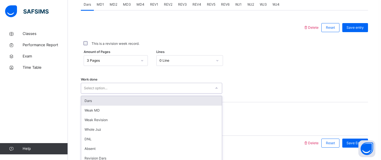
scroll to position [264, 0]
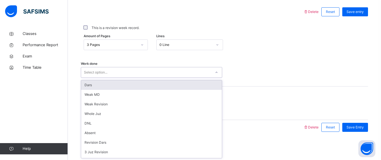
click at [109, 78] on div "option Dars focused, 1 of 16. 16 results available. Use Up and Down to choose o…" at bounding box center [151, 72] width 141 height 11
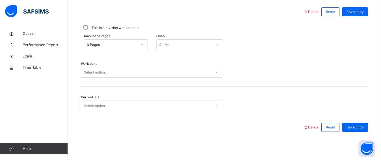
click at [103, 79] on div "Work done Select option..." at bounding box center [224, 70] width 287 height 34
click at [108, 71] on div "Select option..." at bounding box center [146, 72] width 130 height 9
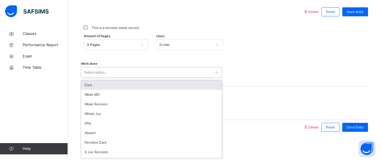
click at [115, 88] on div "Dars" at bounding box center [151, 85] width 141 height 10
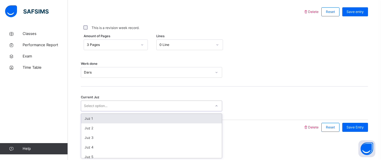
click at [116, 110] on div "Select option..." at bounding box center [146, 106] width 130 height 9
type input "*"
type input "**"
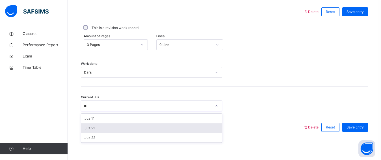
click at [132, 129] on div "Juz 21" at bounding box center [151, 129] width 141 height 10
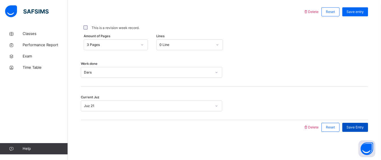
click at [360, 127] on span "Save Entry" at bounding box center [354, 127] width 17 height 5
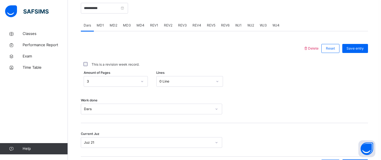
scroll to position [214, 0]
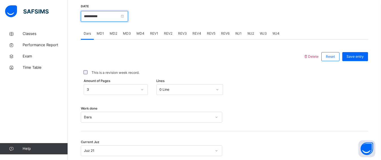
click at [103, 18] on input "**********" at bounding box center [104, 16] width 47 height 11
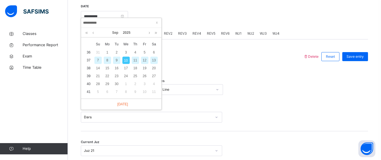
click at [115, 57] on div "9" at bounding box center [116, 60] width 7 height 7
type input "**********"
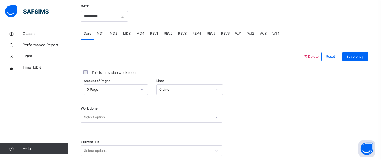
click at [130, 89] on div "0 Page" at bounding box center [116, 89] width 64 height 11
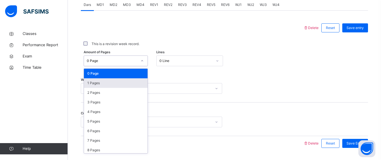
scroll to position [243, 0]
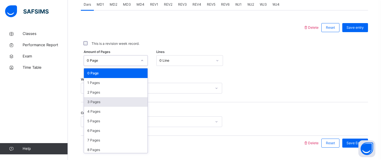
click at [134, 106] on div "3 Pages" at bounding box center [116, 102] width 64 height 10
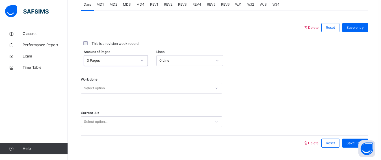
scroll to position [264, 0]
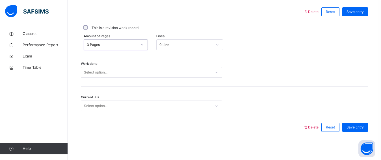
click at [133, 78] on div "Select option..." at bounding box center [151, 72] width 141 height 11
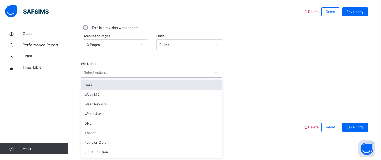
click at [131, 86] on div "Dars" at bounding box center [151, 85] width 141 height 10
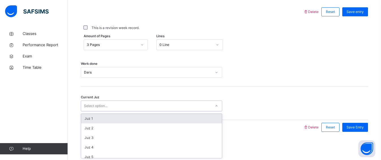
click at [144, 107] on div "Select option..." at bounding box center [146, 106] width 130 height 9
type input "**"
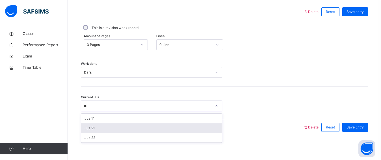
click at [149, 128] on div "Juz 21" at bounding box center [151, 129] width 141 height 10
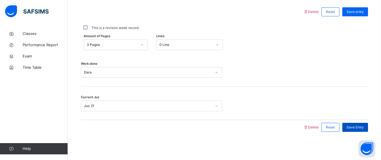
click at [362, 130] on span "Save Entry" at bounding box center [354, 127] width 17 height 5
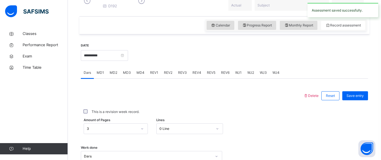
scroll to position [175, 0]
click at [156, 75] on div "REV1" at bounding box center [154, 73] width 14 height 11
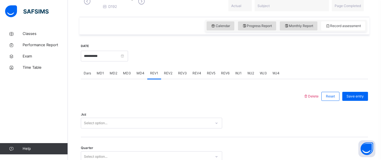
click at [149, 127] on div "Select option..." at bounding box center [151, 123] width 141 height 11
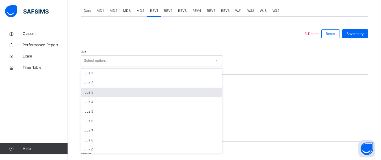
click at [116, 96] on div "Juz 3" at bounding box center [151, 93] width 141 height 10
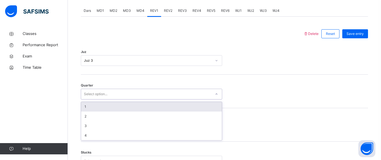
click at [123, 98] on div "Select option..." at bounding box center [146, 94] width 130 height 9
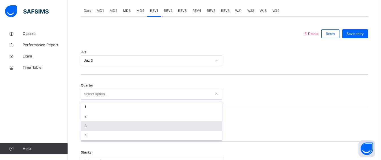
click at [122, 127] on div "3" at bounding box center [151, 126] width 141 height 10
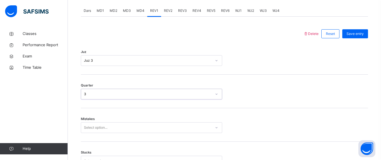
click at [116, 126] on div "Mistakes Select option..." at bounding box center [224, 125] width 287 height 34
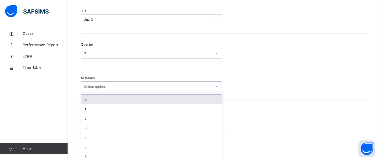
click at [116, 92] on div "option 0 focused, 1 of 7. 7 results available. Use Up and Down to choose option…" at bounding box center [151, 87] width 141 height 11
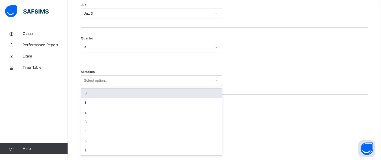
scroll to position [287, 0]
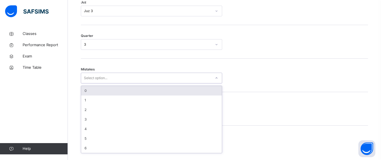
click at [106, 93] on div "0" at bounding box center [151, 91] width 141 height 10
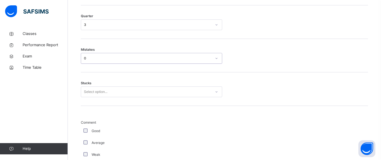
click at [112, 97] on div "Select option..." at bounding box center [151, 92] width 141 height 11
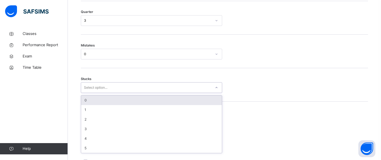
click at [106, 103] on div "0" at bounding box center [151, 101] width 141 height 10
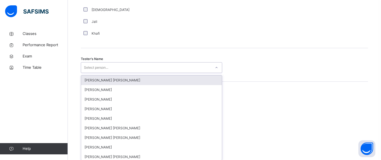
click at [95, 71] on div "Select person..." at bounding box center [96, 67] width 24 height 11
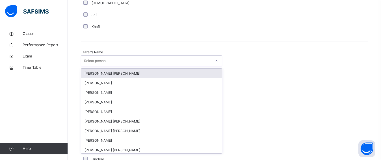
scroll to position [554, 0]
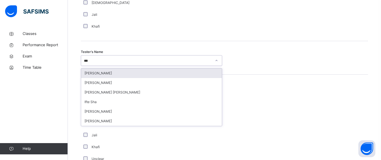
type input "****"
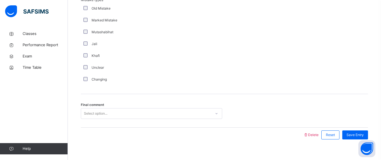
scroll to position [657, 0]
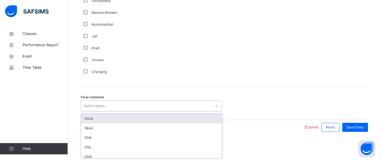
click at [159, 111] on div "Select option..." at bounding box center [151, 106] width 141 height 11
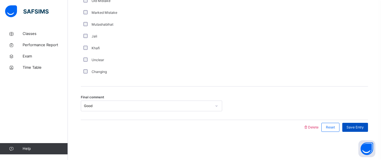
click at [353, 126] on span "Save Entry" at bounding box center [354, 127] width 17 height 5
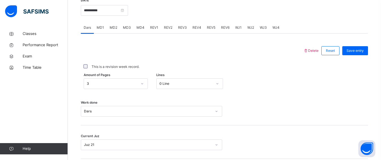
scroll to position [222, 0]
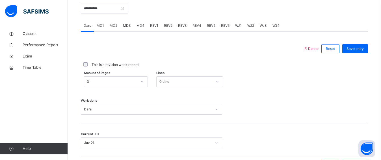
click at [165, 28] on span "REV2" at bounding box center [168, 25] width 8 height 5
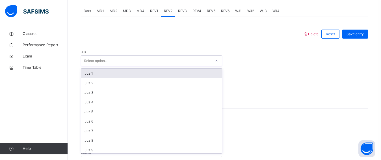
click at [137, 66] on div "option Juz 1 focused, 1 of 30. 30 results available. Use Up and Down to choose …" at bounding box center [151, 61] width 141 height 11
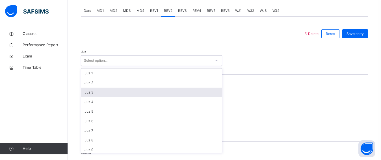
click at [133, 97] on div "Juz 3" at bounding box center [151, 93] width 141 height 10
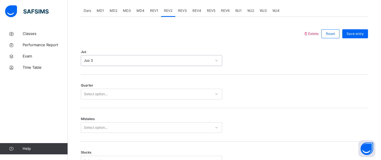
click at [133, 99] on div "Select option..." at bounding box center [146, 94] width 130 height 9
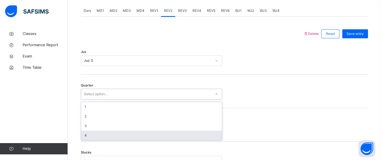
click at [133, 136] on div "4" at bounding box center [151, 136] width 141 height 10
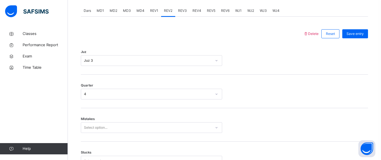
click at [124, 125] on div "Mistakes Select option..." at bounding box center [224, 125] width 287 height 34
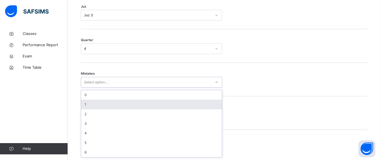
click at [125, 88] on div "option 1 focused, 2 of 7. 7 results available. Use Up and Down to choose option…" at bounding box center [151, 82] width 141 height 11
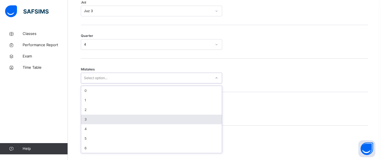
click at [118, 124] on div "3" at bounding box center [151, 120] width 141 height 10
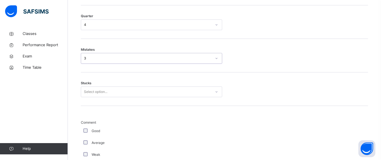
click at [117, 97] on div "Select option..." at bounding box center [151, 92] width 141 height 11
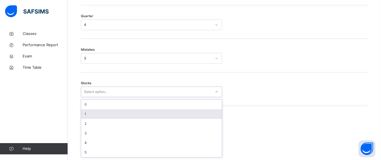
scroll to position [311, 0]
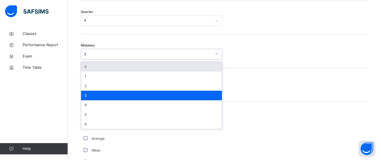
click at [107, 57] on div "3" at bounding box center [148, 54] width 128 height 5
click at [108, 71] on div "0" at bounding box center [151, 67] width 141 height 10
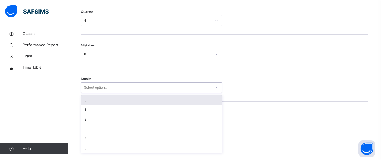
click at [110, 92] on div "Select option..." at bounding box center [146, 88] width 130 height 9
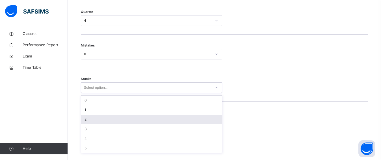
click at [118, 125] on div "2" at bounding box center [151, 120] width 141 height 10
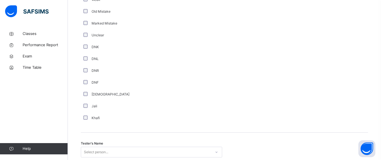
scroll to position [465, 0]
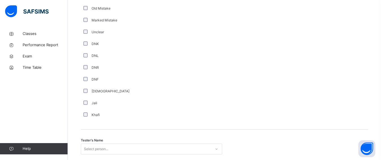
click at [117, 148] on div "Tester's Name Select person..." at bounding box center [224, 147] width 287 height 34
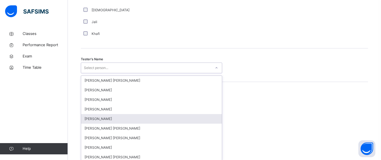
click at [117, 73] on div "option [PERSON_NAME] focused, 5 of 90. 90 results available. Use Up and Down to…" at bounding box center [151, 68] width 141 height 11
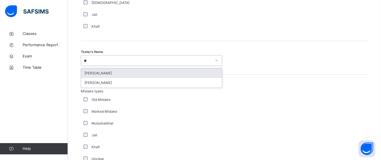
type input "***"
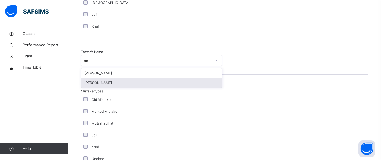
click at [165, 84] on div "[PERSON_NAME]" at bounding box center [151, 83] width 141 height 10
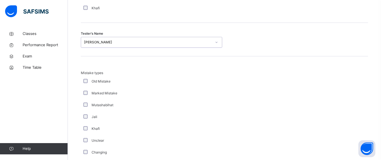
scroll to position [657, 0]
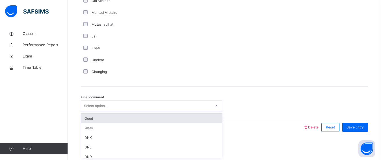
click at [150, 106] on div "Select option..." at bounding box center [146, 106] width 130 height 9
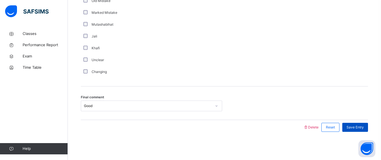
click at [356, 130] on span "Save Entry" at bounding box center [354, 127] width 17 height 5
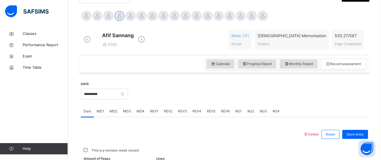
scroll to position [138, 0]
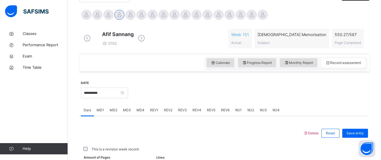
click at [182, 113] on span "REV3" at bounding box center [182, 110] width 9 height 5
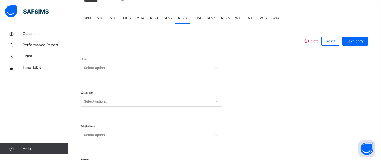
scroll to position [233, 0]
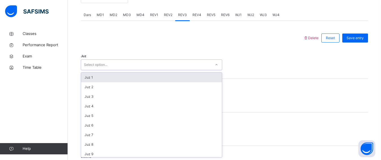
click at [150, 72] on div "Juz option Juz 1 focused, 1 of 30. 30 results available. Use Up and Down to cho…" at bounding box center [224, 62] width 287 height 34
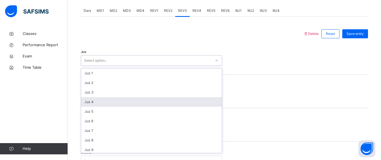
click at [148, 105] on div "Juz 4" at bounding box center [151, 102] width 141 height 10
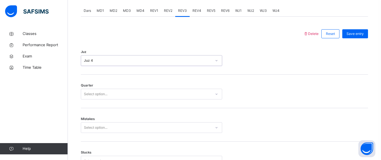
click at [142, 95] on div "Select option..." at bounding box center [146, 94] width 130 height 9
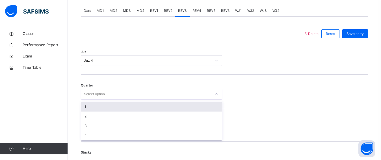
click at [133, 110] on div "1" at bounding box center [151, 107] width 141 height 10
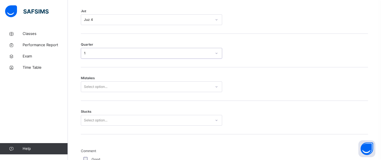
click at [141, 92] on div "Select option..." at bounding box center [151, 87] width 141 height 11
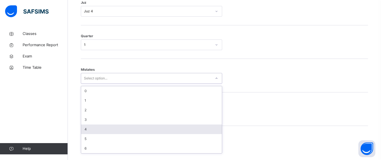
scroll to position [287, 0]
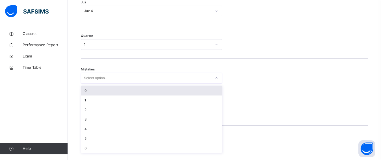
click at [125, 96] on div "0" at bounding box center [151, 91] width 141 height 10
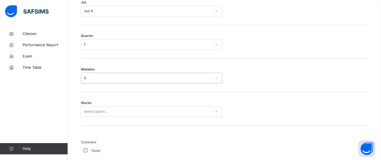
click at [129, 111] on div "Select option..." at bounding box center [151, 111] width 141 height 11
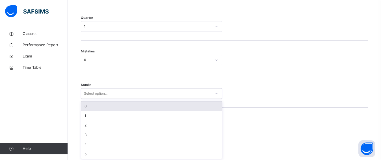
scroll to position [311, 0]
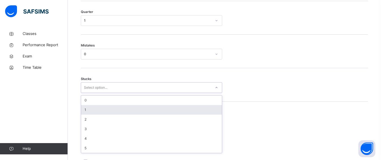
click at [129, 112] on div "1" at bounding box center [151, 110] width 141 height 10
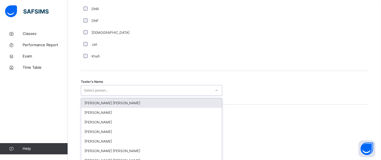
click at [118, 92] on div "option [PERSON_NAME] [PERSON_NAME] focused, 1 of 90. 90 results available. Use …" at bounding box center [151, 90] width 141 height 11
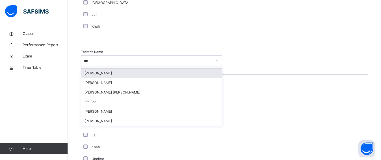
type input "****"
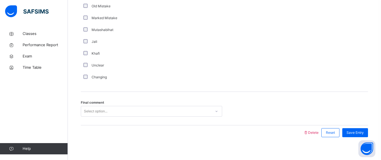
scroll to position [657, 0]
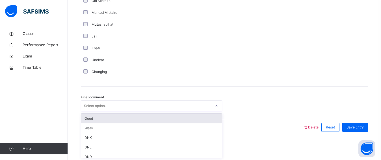
click at [129, 106] on div "Select option..." at bounding box center [146, 106] width 130 height 9
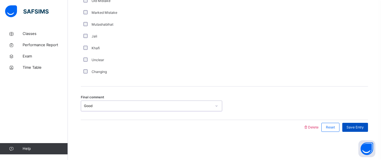
click at [353, 125] on span "Save Entry" at bounding box center [354, 127] width 17 height 5
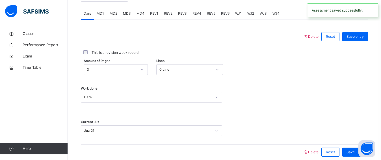
scroll to position [213, 0]
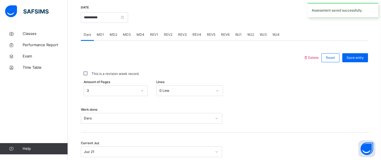
click at [198, 37] on span "REV4" at bounding box center [196, 34] width 9 height 5
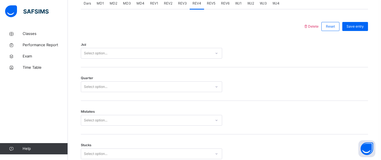
scroll to position [265, 0]
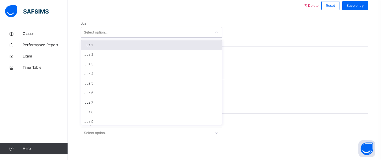
click at [193, 36] on div "Select option..." at bounding box center [146, 32] width 130 height 9
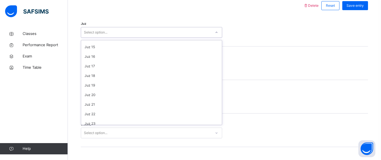
scroll to position [131, 0]
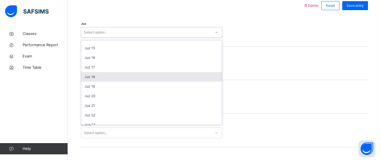
click at [145, 78] on div "Juz 18" at bounding box center [151, 77] width 141 height 10
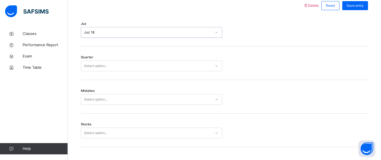
click at [142, 68] on div "Select option..." at bounding box center [146, 66] width 130 height 9
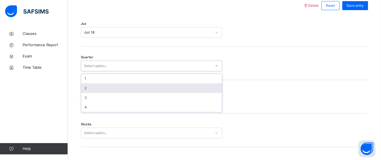
click at [145, 92] on div "2" at bounding box center [151, 89] width 141 height 10
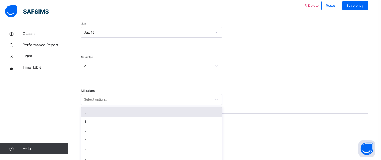
scroll to position [287, 0]
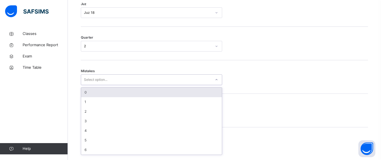
click at [137, 85] on div "option 0 focused, 1 of 7. 7 results available. Use Up and Down to choose option…" at bounding box center [151, 80] width 141 height 11
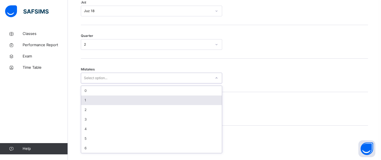
click at [134, 104] on div "1" at bounding box center [151, 101] width 141 height 10
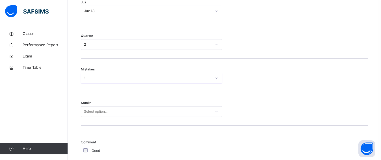
click at [136, 112] on div "Select option..." at bounding box center [151, 111] width 141 height 11
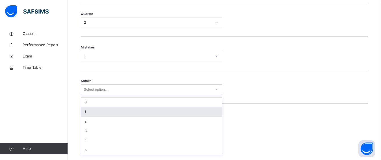
scroll to position [311, 0]
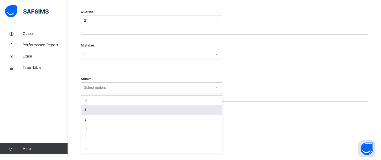
click at [136, 112] on div "1" at bounding box center [151, 110] width 141 height 10
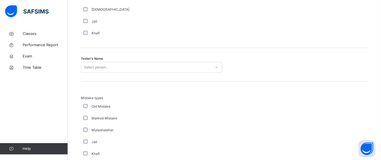
click at [129, 73] on div "Select person..." at bounding box center [151, 67] width 141 height 11
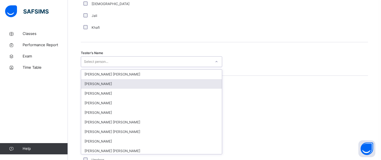
scroll to position [554, 0]
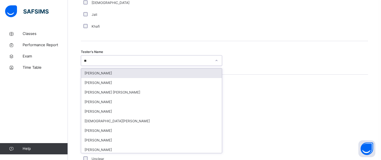
type input "***"
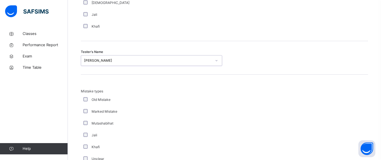
scroll to position [657, 0]
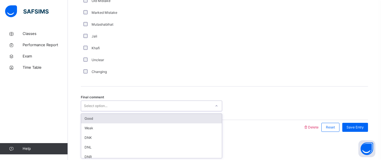
click at [133, 109] on div "Select option..." at bounding box center [146, 106] width 130 height 9
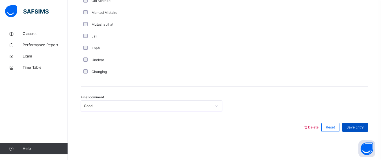
click at [363, 126] on span "Save Entry" at bounding box center [354, 127] width 17 height 5
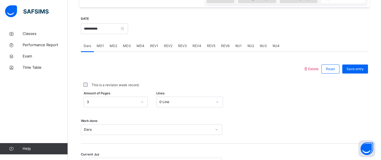
scroll to position [201, 0]
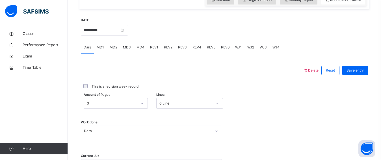
click at [189, 51] on div "REV4" at bounding box center [196, 47] width 14 height 11
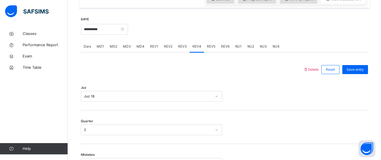
scroll to position [200, 0]
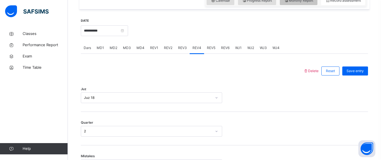
click at [294, 3] on span "Monthly Report" at bounding box center [298, 0] width 29 height 5
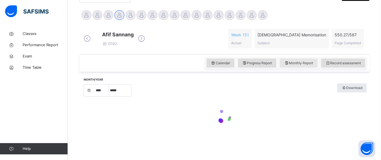
select select "****"
select select "*"
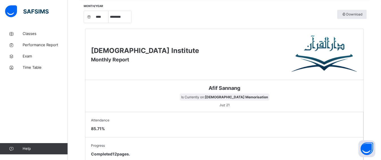
scroll to position [211, 0]
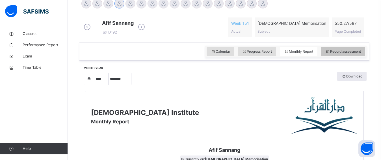
click at [337, 54] on span "Record assessment" at bounding box center [343, 51] width 36 height 5
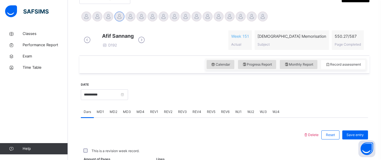
scroll to position [149, 0]
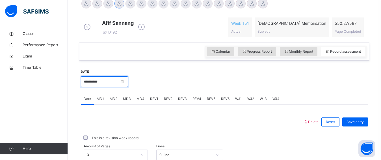
click at [111, 85] on input "**********" at bounding box center [104, 82] width 47 height 11
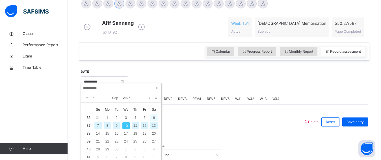
click at [155, 118] on div "6" at bounding box center [153, 117] width 7 height 7
type input "**********"
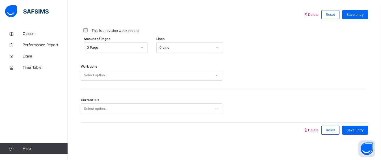
scroll to position [264, 0]
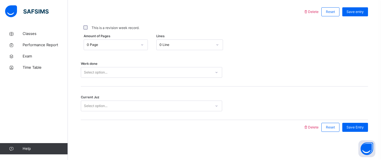
click at [135, 41] on div "0 Page" at bounding box center [110, 45] width 53 height 9
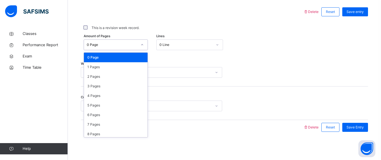
click at [200, 71] on div "Select option..." at bounding box center [146, 72] width 130 height 9
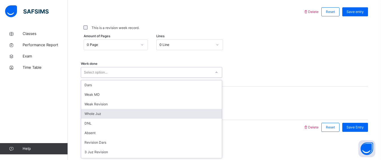
click at [112, 110] on div "Whole Juz" at bounding box center [151, 114] width 141 height 10
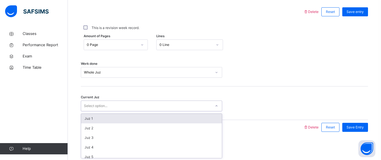
click at [110, 107] on div "Select option..." at bounding box center [146, 106] width 130 height 9
type input "**"
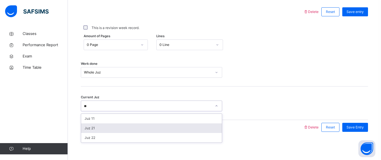
click at [115, 128] on div "Juz 21" at bounding box center [151, 129] width 141 height 10
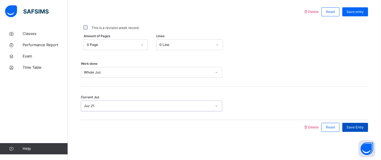
click at [363, 128] on span "Save Entry" at bounding box center [354, 127] width 17 height 5
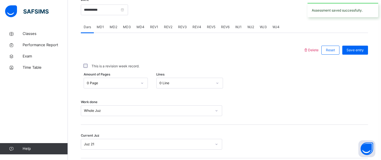
scroll to position [200, 0]
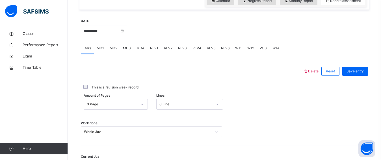
click at [97, 51] on span "MD1" at bounding box center [100, 48] width 7 height 5
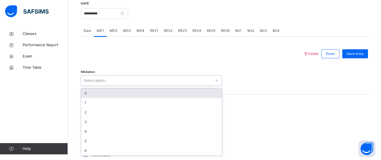
click at [127, 86] on div "option 0 focused, 1 of 7. 7 results available. Use Up and Down to choose option…" at bounding box center [151, 80] width 141 height 11
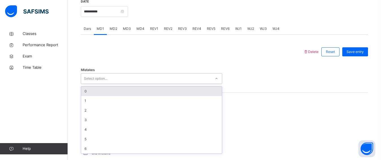
scroll to position [220, 0]
click at [119, 96] on div "0" at bounding box center [151, 91] width 141 height 10
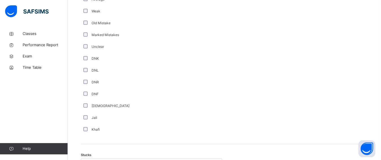
scroll to position [385, 0]
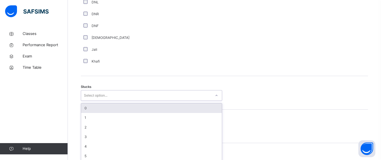
click at [122, 101] on div "option 0 focused, 1 of 6. 6 results available. Use Up and Down to choose option…" at bounding box center [151, 95] width 141 height 11
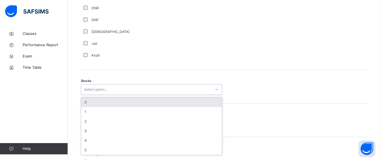
scroll to position [426, 0]
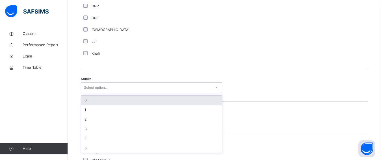
click at [109, 105] on div "0" at bounding box center [151, 101] width 141 height 10
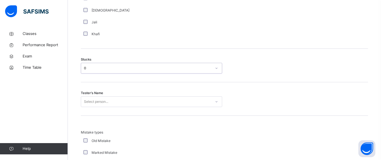
scroll to position [489, 0]
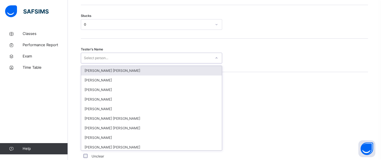
click at [100, 62] on div "Select person..." at bounding box center [96, 58] width 24 height 11
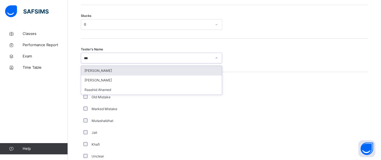
type input "****"
click at [107, 75] on div "[PERSON_NAME]" at bounding box center [151, 71] width 141 height 10
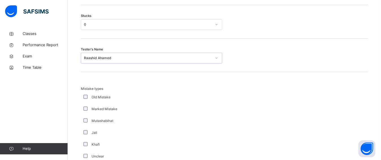
scroll to position [590, 0]
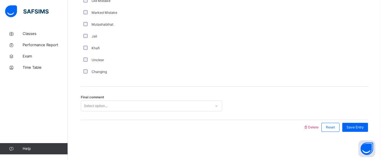
click at [116, 108] on div "Select option..." at bounding box center [146, 106] width 130 height 9
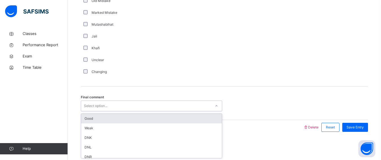
click at [119, 117] on div "Good" at bounding box center [151, 119] width 141 height 10
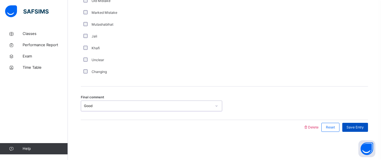
click at [360, 131] on div "Save Entry" at bounding box center [355, 127] width 26 height 9
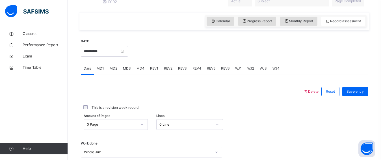
scroll to position [173, 0]
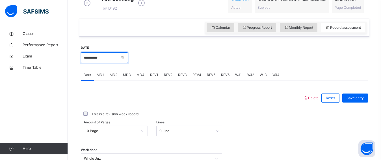
click at [95, 62] on input "**********" at bounding box center [104, 58] width 47 height 11
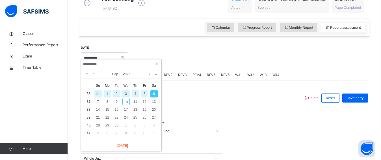
click at [125, 97] on div "3" at bounding box center [125, 93] width 7 height 7
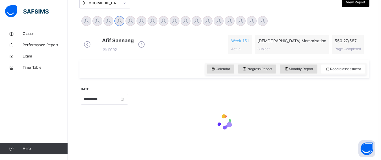
type input "**********"
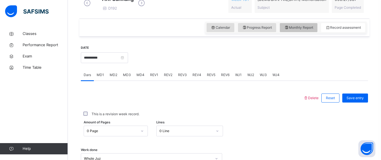
click at [300, 30] on span "Monthly Report" at bounding box center [298, 27] width 29 height 5
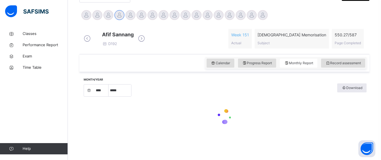
select select "****"
select select "*"
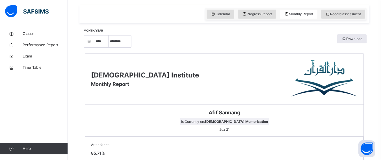
scroll to position [184, 0]
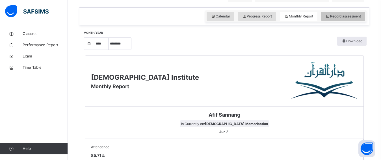
click at [342, 21] on div "Record assessment" at bounding box center [343, 16] width 44 height 9
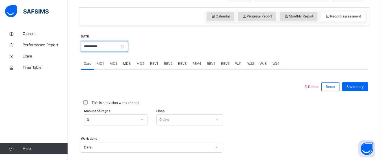
click at [128, 52] on input "**********" at bounding box center [104, 46] width 47 height 11
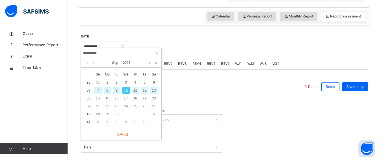
click at [118, 89] on div "9" at bounding box center [116, 90] width 7 height 7
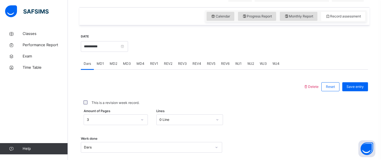
click at [183, 66] on span "REV3" at bounding box center [182, 63] width 9 height 5
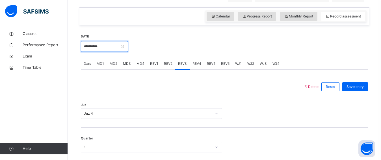
click at [128, 49] on input "**********" at bounding box center [104, 46] width 47 height 11
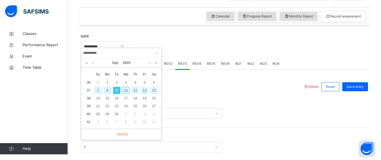
click at [107, 88] on div "8" at bounding box center [107, 90] width 7 height 7
type input "**********"
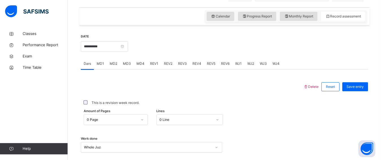
click at [185, 66] on span "REV3" at bounding box center [182, 63] width 9 height 5
click at [184, 115] on div "Select option..." at bounding box center [151, 113] width 141 height 11
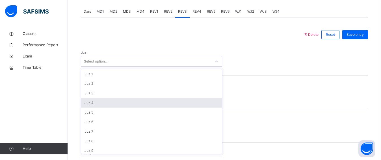
scroll to position [237, 0]
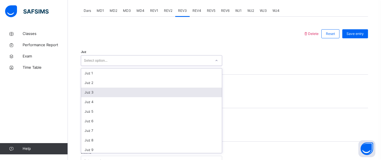
click at [153, 97] on div "Juz 3" at bounding box center [151, 93] width 141 height 10
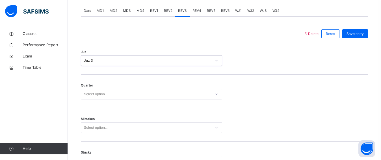
click at [152, 104] on div "Quarter Select option..." at bounding box center [224, 92] width 287 height 34
click at [146, 99] on div "Select option..." at bounding box center [146, 94] width 130 height 9
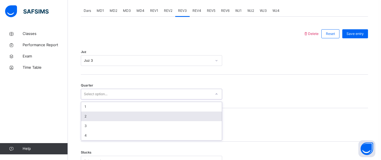
click at [138, 121] on div "2" at bounding box center [151, 117] width 141 height 10
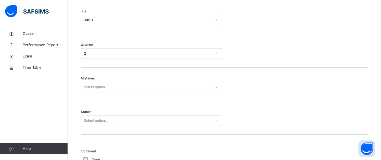
click at [132, 93] on div "Select option..." at bounding box center [151, 87] width 141 height 11
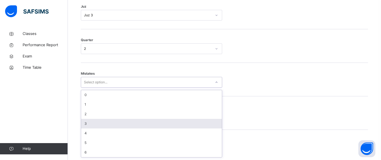
scroll to position [287, 0]
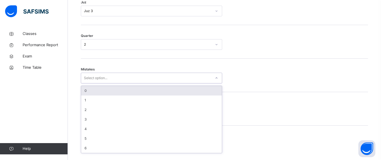
click at [115, 94] on div "0" at bounding box center [151, 91] width 141 height 10
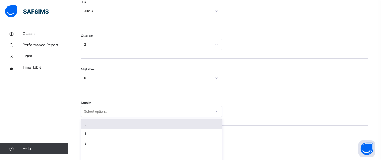
scroll to position [311, 0]
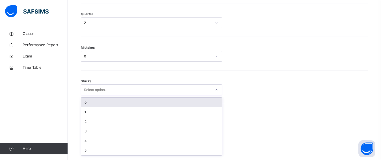
click at [121, 95] on div "option 0 focused, 1 of 6. 6 results available. Use Up and Down to choose option…" at bounding box center [151, 90] width 141 height 11
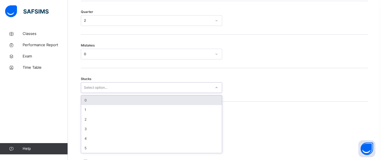
click at [114, 102] on div "0" at bounding box center [151, 101] width 141 height 10
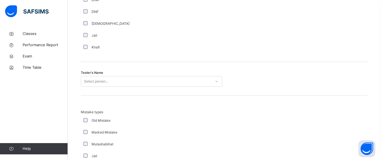
click at [116, 87] on div "Select person..." at bounding box center [151, 81] width 141 height 11
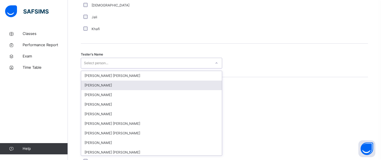
scroll to position [554, 0]
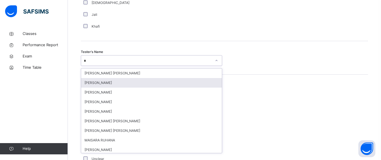
type input "*"
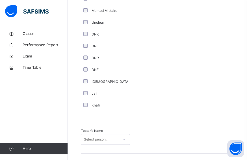
click at [116, 91] on div "Jali" at bounding box center [105, 93] width 47 height 5
click at [189, 120] on div "Tester's Name Select person..." at bounding box center [157, 137] width 153 height 34
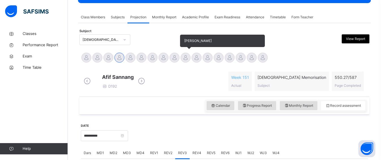
scroll to position [94, 0]
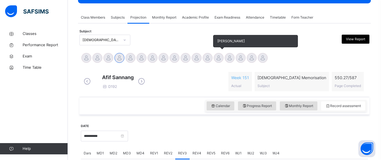
click at [218, 56] on div at bounding box center [218, 58] width 10 height 10
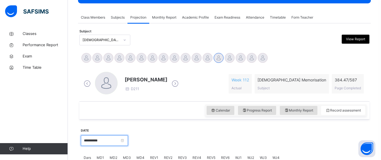
click at [100, 141] on input "**********" at bounding box center [104, 141] width 47 height 11
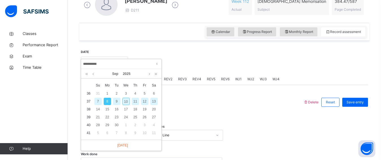
scroll to position [183, 0]
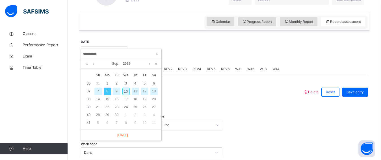
click at [126, 91] on div "10" at bounding box center [125, 91] width 7 height 7
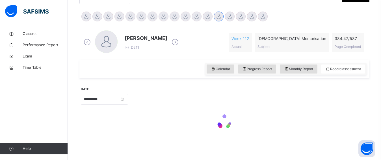
type input "**********"
click at [125, 91] on div "**********" at bounding box center [104, 99] width 47 height 24
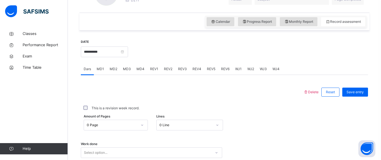
click at [134, 122] on div "Amount of Pages 0 Page Lines 0 Line" at bounding box center [224, 125] width 287 height 16
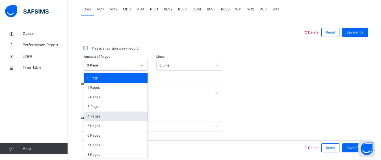
scroll to position [243, 0]
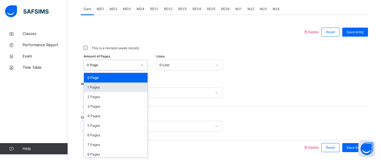
click at [128, 90] on div "1 Pages" at bounding box center [116, 88] width 64 height 10
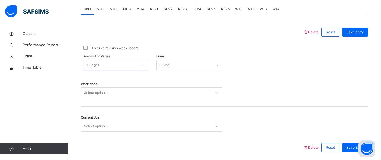
scroll to position [264, 0]
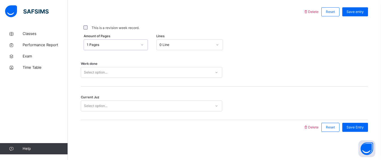
click at [129, 78] on div "Select option..." at bounding box center [151, 72] width 141 height 11
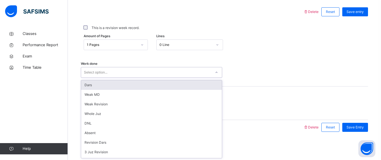
click at [120, 88] on div "Dars" at bounding box center [151, 85] width 141 height 10
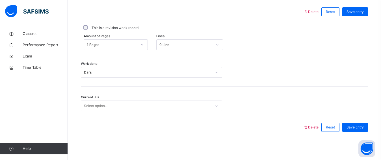
drag, startPoint x: 121, startPoint y: 92, endPoint x: 121, endPoint y: 103, distance: 11.3
click at [121, 103] on div "Current Juz Select option..." at bounding box center [224, 104] width 287 height 34
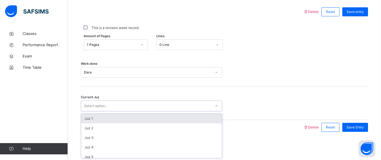
click at [121, 103] on div "Select option..." at bounding box center [146, 106] width 130 height 9
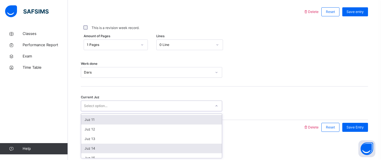
scroll to position [96, 0]
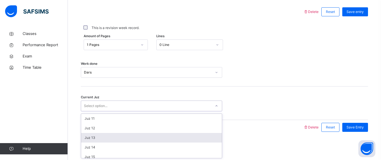
click at [96, 138] on div "Juz 13" at bounding box center [151, 138] width 141 height 10
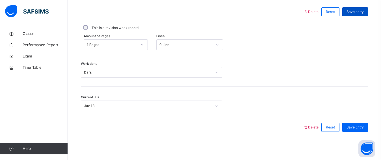
click at [354, 13] on span "Save entry" at bounding box center [354, 11] width 17 height 5
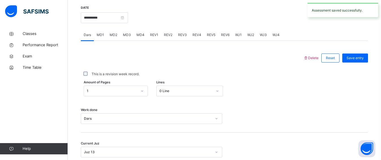
scroll to position [191, 0]
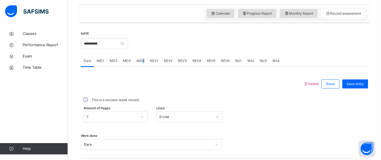
click at [142, 63] on div "MD4" at bounding box center [141, 60] width 14 height 11
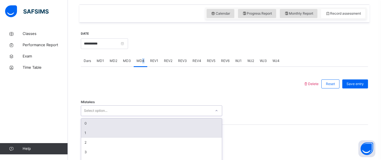
scroll to position [220, 0]
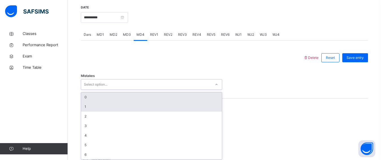
click at [119, 90] on div "option 0 focused, 1 of 7. 7 results available. Use Up and Down to choose option…" at bounding box center [151, 84] width 141 height 11
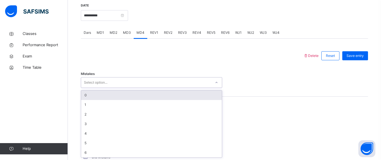
click at [112, 94] on div "0" at bounding box center [151, 96] width 141 height 10
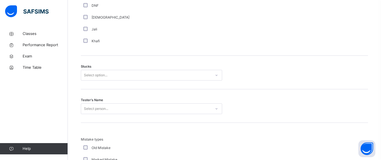
scroll to position [452, 0]
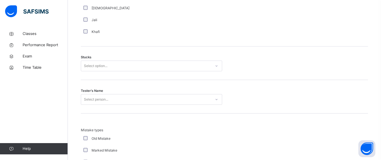
click at [84, 68] on div "Select option..." at bounding box center [95, 66] width 23 height 11
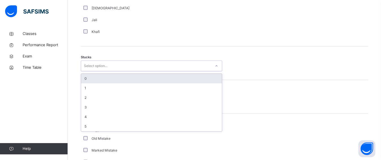
click at [90, 80] on div "0" at bounding box center [151, 79] width 141 height 10
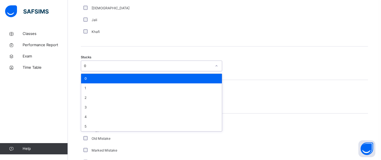
drag, startPoint x: 83, startPoint y: 64, endPoint x: 91, endPoint y: 72, distance: 11.4
click at [85, 67] on div "0" at bounding box center [146, 66] width 130 height 9
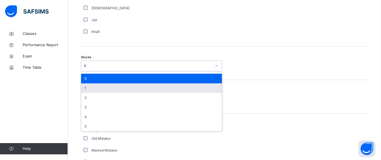
drag, startPoint x: 102, startPoint y: 90, endPoint x: 90, endPoint y: 100, distance: 16.0
click at [101, 90] on div "1" at bounding box center [151, 89] width 141 height 10
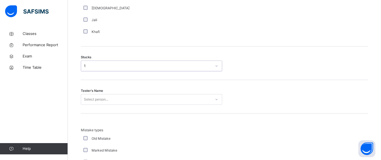
click at [90, 100] on div "Select person..." at bounding box center [151, 99] width 141 height 11
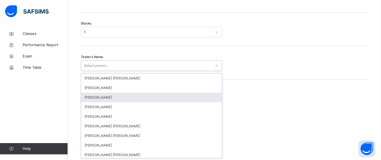
scroll to position [487, 0]
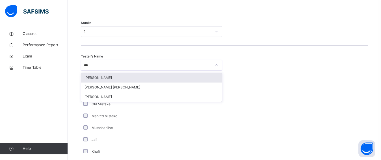
type input "****"
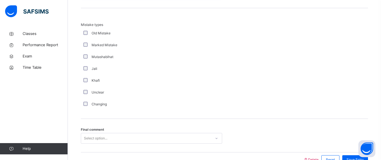
scroll to position [590, 0]
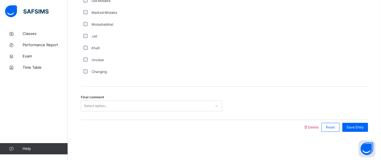
click at [149, 105] on div "Select option..." at bounding box center [146, 106] width 130 height 9
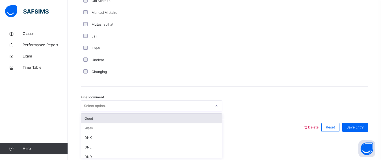
click at [143, 123] on div "Good" at bounding box center [151, 119] width 141 height 10
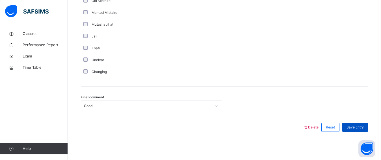
click at [363, 127] on span "Save Entry" at bounding box center [354, 127] width 17 height 5
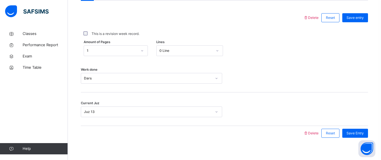
scroll to position [247, 0]
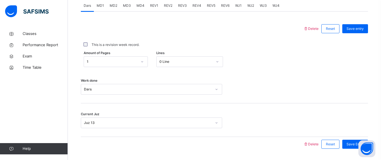
click at [140, 8] on span "MD4" at bounding box center [140, 5] width 8 height 5
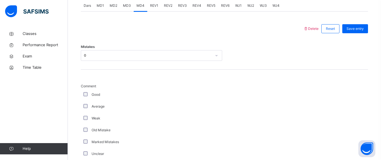
click at [97, 8] on div "MD1" at bounding box center [100, 5] width 13 height 11
click at [97, 54] on div "Select option..." at bounding box center [95, 55] width 23 height 11
click at [155, 6] on span "REV1" at bounding box center [154, 5] width 8 height 5
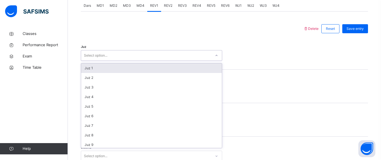
click at [90, 57] on div "Select option..." at bounding box center [95, 55] width 23 height 11
click at [95, 72] on div "Juz 1" at bounding box center [151, 69] width 141 height 10
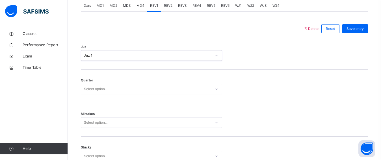
drag, startPoint x: 89, startPoint y: 84, endPoint x: 92, endPoint y: 95, distance: 10.8
click at [90, 88] on div "Select option..." at bounding box center [151, 89] width 141 height 11
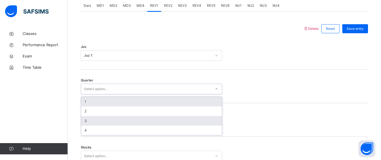
drag, startPoint x: 91, startPoint y: 104, endPoint x: 91, endPoint y: 117, distance: 13.8
click at [91, 107] on div "1 2 3 4" at bounding box center [151, 116] width 141 height 38
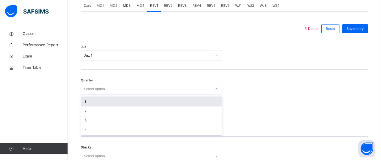
click at [88, 104] on div "1" at bounding box center [151, 102] width 141 height 10
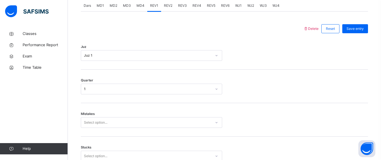
click at [90, 117] on div "Mistakes Select option..." at bounding box center [224, 120] width 287 height 34
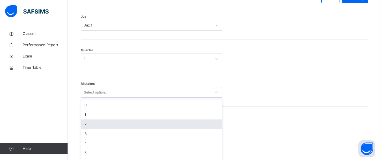
click at [90, 98] on div "option 2 focused, 3 of 7. 7 results available. Use Up and Down to choose option…" at bounding box center [151, 92] width 141 height 11
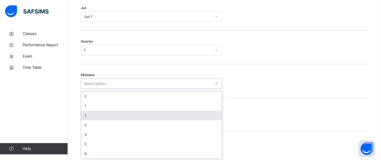
scroll to position [287, 0]
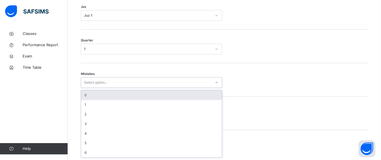
drag, startPoint x: 87, startPoint y: 93, endPoint x: 87, endPoint y: 113, distance: 20.6
click at [87, 93] on div "0" at bounding box center [151, 96] width 141 height 10
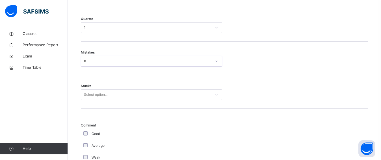
click at [86, 100] on div "Select option..." at bounding box center [151, 95] width 141 height 11
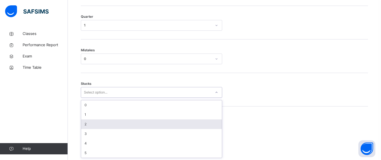
scroll to position [311, 0]
click at [85, 126] on div "2" at bounding box center [151, 124] width 141 height 10
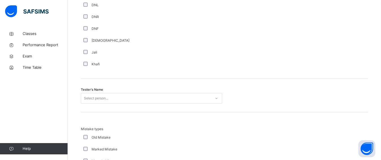
click at [89, 101] on div "Select person..." at bounding box center [151, 98] width 141 height 11
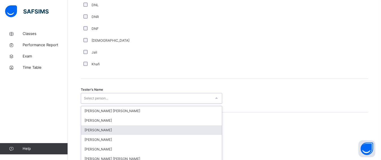
scroll to position [554, 0]
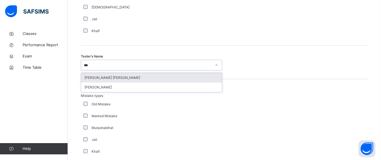
type input "****"
click at [95, 80] on div "[PERSON_NAME] [PERSON_NAME]" at bounding box center [151, 78] width 141 height 10
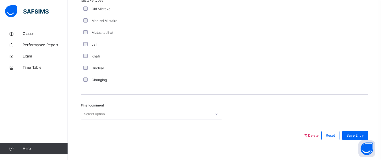
scroll to position [657, 0]
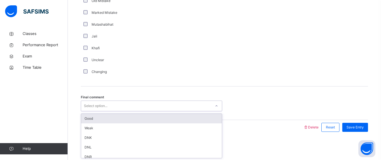
click at [91, 109] on div "Select option..." at bounding box center [95, 106] width 23 height 11
drag, startPoint x: 95, startPoint y: 117, endPoint x: 107, endPoint y: 113, distance: 12.9
click at [96, 117] on div "Good" at bounding box center [151, 119] width 141 height 10
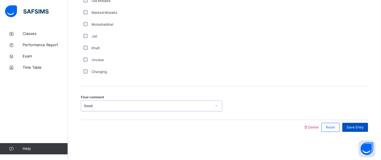
click at [363, 125] on span "Save Entry" at bounding box center [354, 127] width 17 height 5
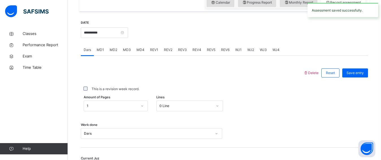
scroll to position [202, 0]
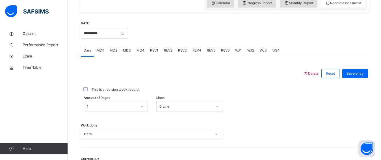
click at [178, 51] on span "REV3" at bounding box center [182, 50] width 9 height 5
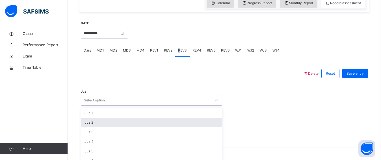
click at [124, 104] on div "option Juz 2 focused, 2 of 30. 30 results available. Use Up and Down to choose …" at bounding box center [151, 100] width 141 height 11
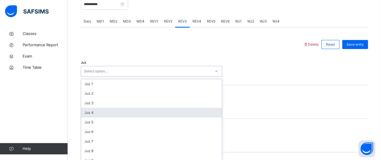
scroll to position [237, 0]
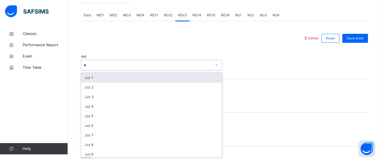
type input "**"
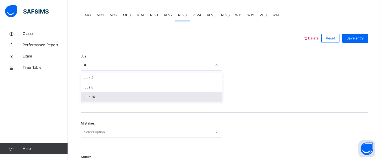
click at [111, 95] on div "Juz 10" at bounding box center [151, 97] width 141 height 10
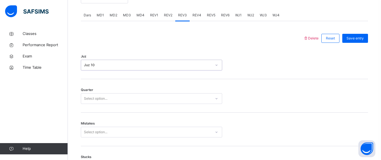
click at [95, 99] on div "Select option..." at bounding box center [95, 98] width 23 height 11
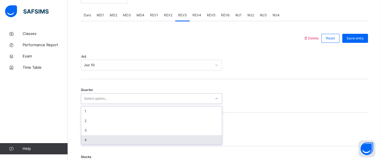
click at [98, 137] on div "4" at bounding box center [151, 141] width 141 height 10
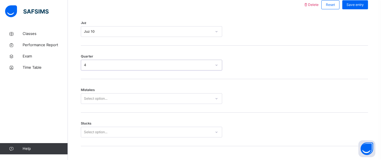
click at [92, 104] on div "Select option..." at bounding box center [151, 98] width 141 height 11
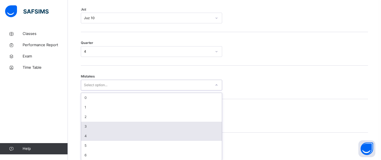
scroll to position [287, 0]
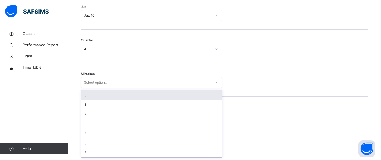
drag, startPoint x: 88, startPoint y: 97, endPoint x: 91, endPoint y: 104, distance: 8.0
click at [88, 97] on div "0" at bounding box center [151, 96] width 141 height 10
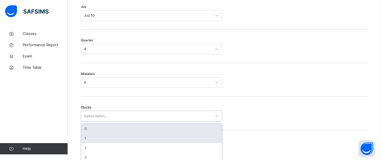
drag, startPoint x: 92, startPoint y: 114, endPoint x: 93, endPoint y: 117, distance: 4.0
click at [92, 115] on div "option 0 focused, 1 of 6. 6 results available. Use Up and Down to choose option…" at bounding box center [151, 116] width 141 height 11
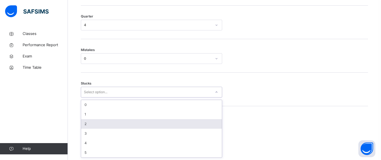
drag, startPoint x: 87, startPoint y: 125, endPoint x: 89, endPoint y: 130, distance: 5.5
click at [87, 125] on div "2" at bounding box center [151, 124] width 141 height 10
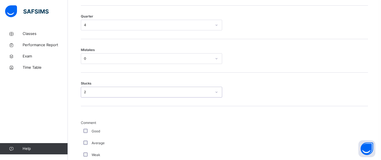
click at [88, 130] on div "Good" at bounding box center [151, 131] width 138 height 5
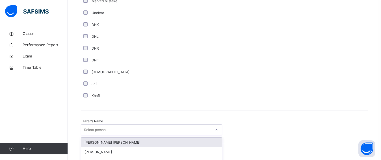
click at [86, 131] on div "option [PERSON_NAME] [PERSON_NAME] focused, 1 of 90. 90 results available. Use …" at bounding box center [151, 130] width 141 height 11
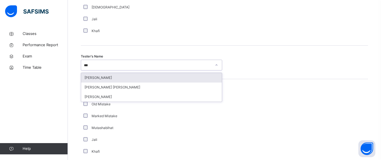
type input "****"
click at [99, 75] on div "[PERSON_NAME] [PERSON_NAME]" at bounding box center [151, 78] width 141 height 10
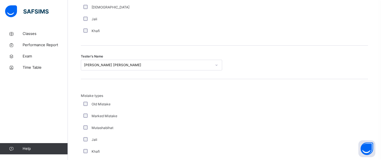
click at [96, 90] on div "Mistake types Old Mistake Marked Mistake Mutashabihat [PERSON_NAME] Unclear Cha…" at bounding box center [224, 134] width 287 height 111
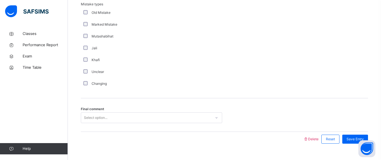
scroll to position [657, 0]
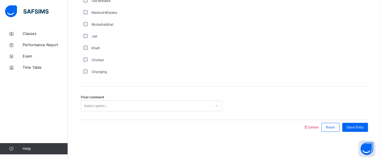
click at [99, 102] on div "Select option..." at bounding box center [95, 106] width 23 height 11
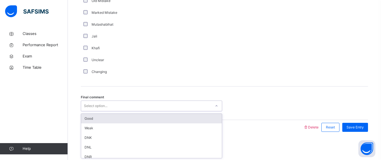
drag, startPoint x: 97, startPoint y: 116, endPoint x: 238, endPoint y: 80, distance: 145.4
click at [97, 116] on div "Good" at bounding box center [151, 119] width 141 height 10
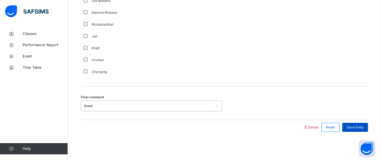
click at [354, 124] on div "Save Entry" at bounding box center [355, 127] width 26 height 9
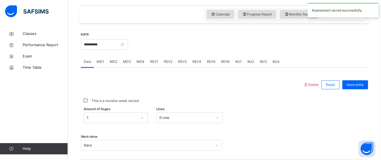
scroll to position [188, 0]
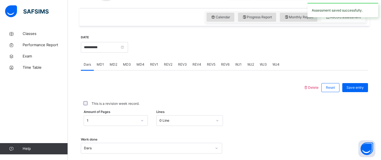
click at [168, 63] on span "REV2" at bounding box center [168, 64] width 8 height 5
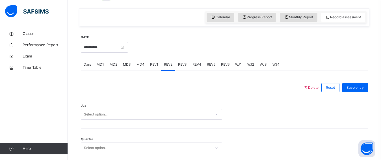
click at [108, 110] on div "Select option..." at bounding box center [151, 114] width 141 height 11
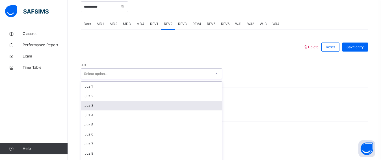
scroll to position [237, 0]
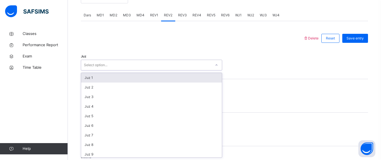
click at [92, 81] on div "Juz 1" at bounding box center [151, 78] width 141 height 10
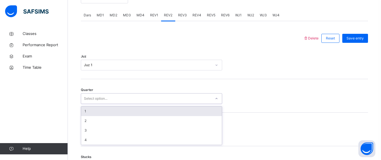
drag, startPoint x: 96, startPoint y: 95, endPoint x: 96, endPoint y: 101, distance: 5.9
click at [96, 98] on div "Select option..." at bounding box center [151, 98] width 141 height 11
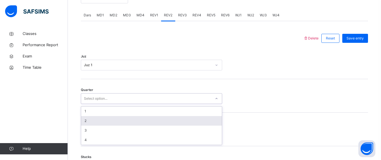
drag, startPoint x: 91, startPoint y: 117, endPoint x: 92, endPoint y: 121, distance: 3.4
click at [92, 118] on div "2" at bounding box center [151, 121] width 141 height 10
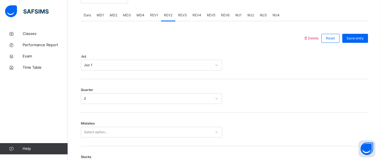
click at [91, 121] on div "Mistakes Select option..." at bounding box center [224, 130] width 287 height 34
drag, startPoint x: 95, startPoint y: 139, endPoint x: 93, endPoint y: 136, distance: 3.7
click at [94, 138] on div "Mistakes Select option..." at bounding box center [224, 130] width 287 height 34
click at [91, 133] on div "Select option..." at bounding box center [151, 132] width 141 height 11
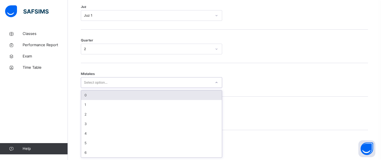
click at [86, 97] on div "0" at bounding box center [151, 96] width 141 height 10
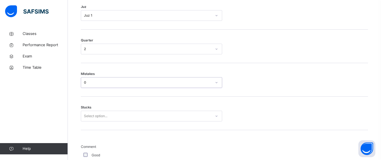
click at [94, 117] on div "Select option..." at bounding box center [151, 116] width 141 height 11
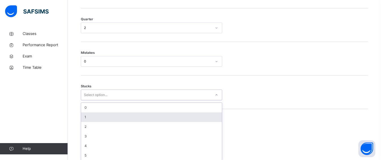
scroll to position [311, 0]
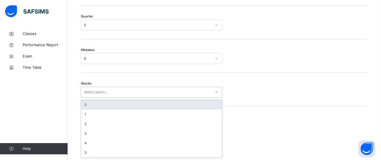
drag, startPoint x: 90, startPoint y: 104, endPoint x: 90, endPoint y: 111, distance: 6.2
click at [90, 105] on div "0" at bounding box center [151, 105] width 141 height 10
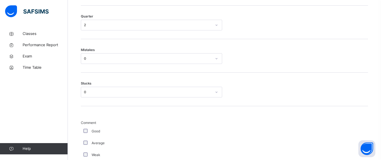
click at [98, 64] on div "Mistakes 0" at bounding box center [224, 56] width 287 height 34
click at [97, 58] on div "0" at bounding box center [148, 58] width 128 height 5
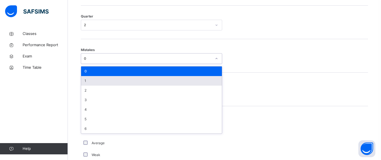
click at [95, 80] on div "1" at bounding box center [151, 81] width 141 height 10
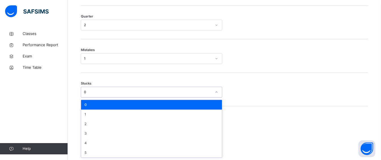
drag, startPoint x: 99, startPoint y: 88, endPoint x: 101, endPoint y: 95, distance: 7.8
click at [99, 90] on div "0" at bounding box center [146, 92] width 130 height 9
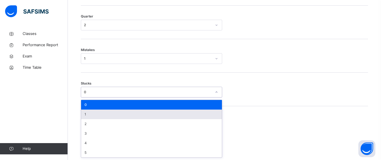
click at [99, 110] on div "1" at bounding box center [151, 115] width 141 height 10
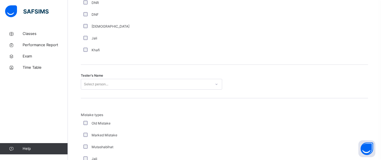
scroll to position [536, 0]
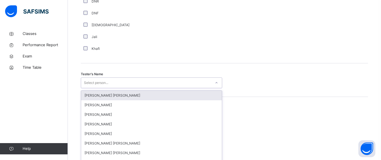
click at [84, 86] on div "option [PERSON_NAME] [PERSON_NAME] focused, 1 of 90. 90 results available. Use …" at bounding box center [151, 83] width 141 height 11
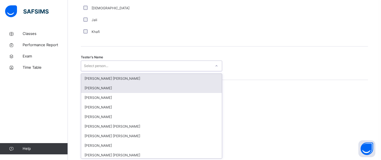
scroll to position [554, 0]
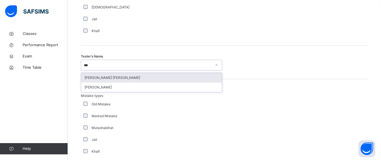
type input "****"
click at [88, 79] on div "[PERSON_NAME] [PERSON_NAME]" at bounding box center [151, 78] width 141 height 10
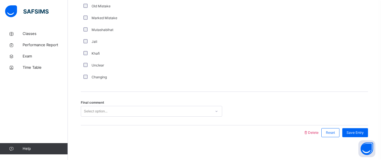
scroll to position [657, 0]
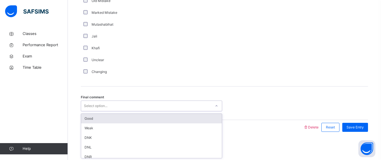
click at [94, 103] on div "Select option..." at bounding box center [95, 106] width 23 height 11
drag, startPoint x: 114, startPoint y: 119, endPoint x: 121, endPoint y: 119, distance: 7.3
click at [115, 119] on div "Good" at bounding box center [151, 119] width 141 height 10
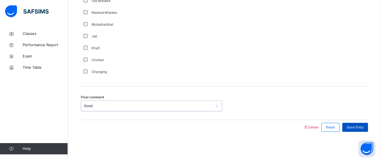
click at [359, 130] on div "Save Entry" at bounding box center [355, 127] width 26 height 9
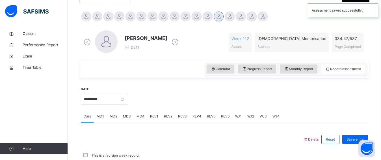
scroll to position [264, 0]
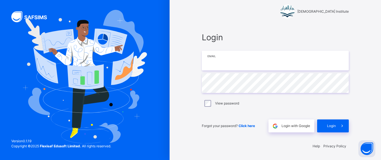
type input "**********"
